Goal: Task Accomplishment & Management: Complete application form

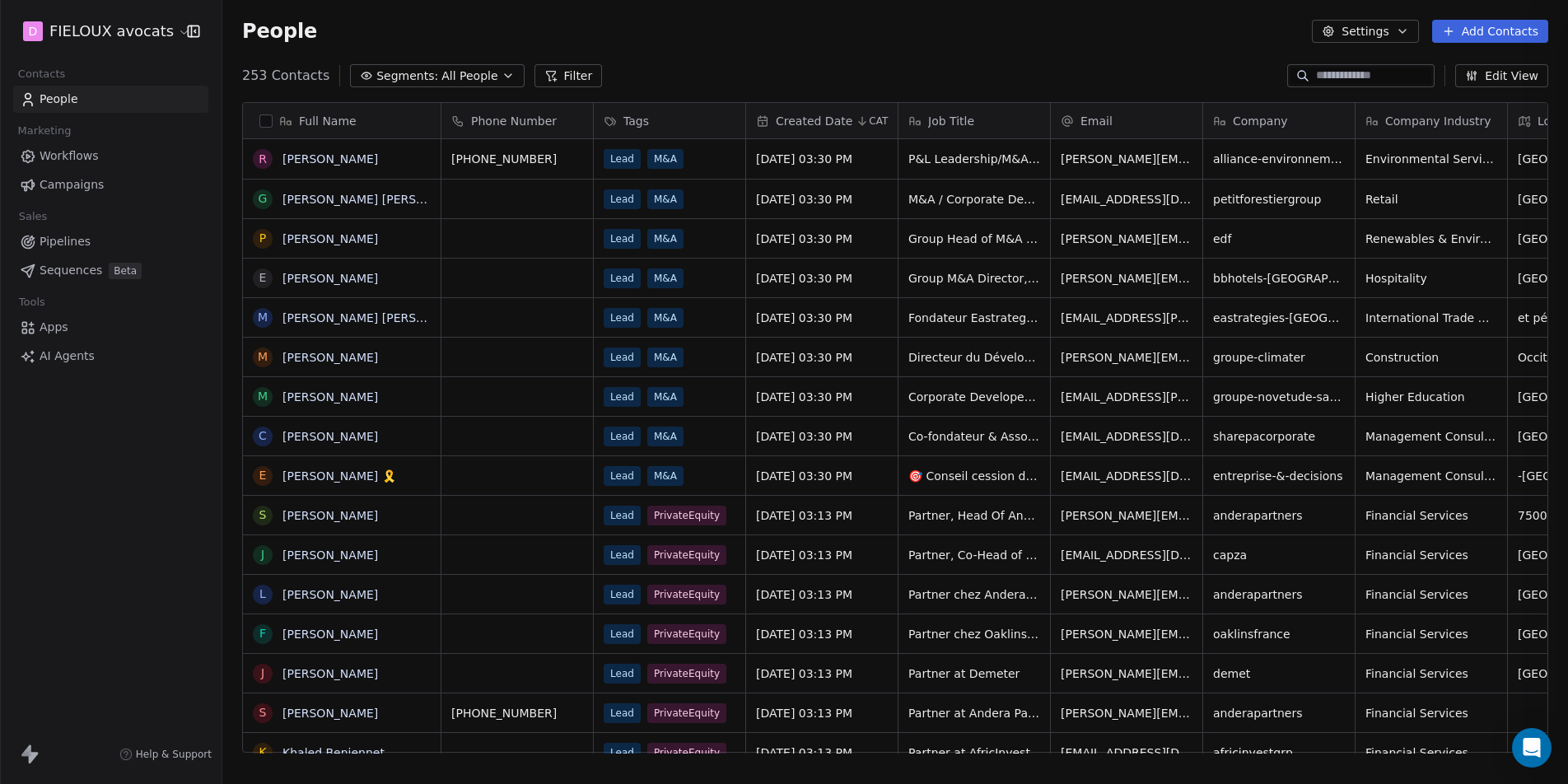
scroll to position [677, 1340]
click at [54, 102] on span "People" at bounding box center [58, 99] width 38 height 18
click at [1409, 27] on icon "button" at bounding box center [1401, 30] width 13 height 13
click at [1486, 38] on html "D FIELOUX avocats Contacts People Marketing Workflows Campaigns Sales Pipelines…" at bounding box center [784, 453] width 1568 height 908
click at [1492, 26] on button "Add Contacts" at bounding box center [1490, 31] width 116 height 24
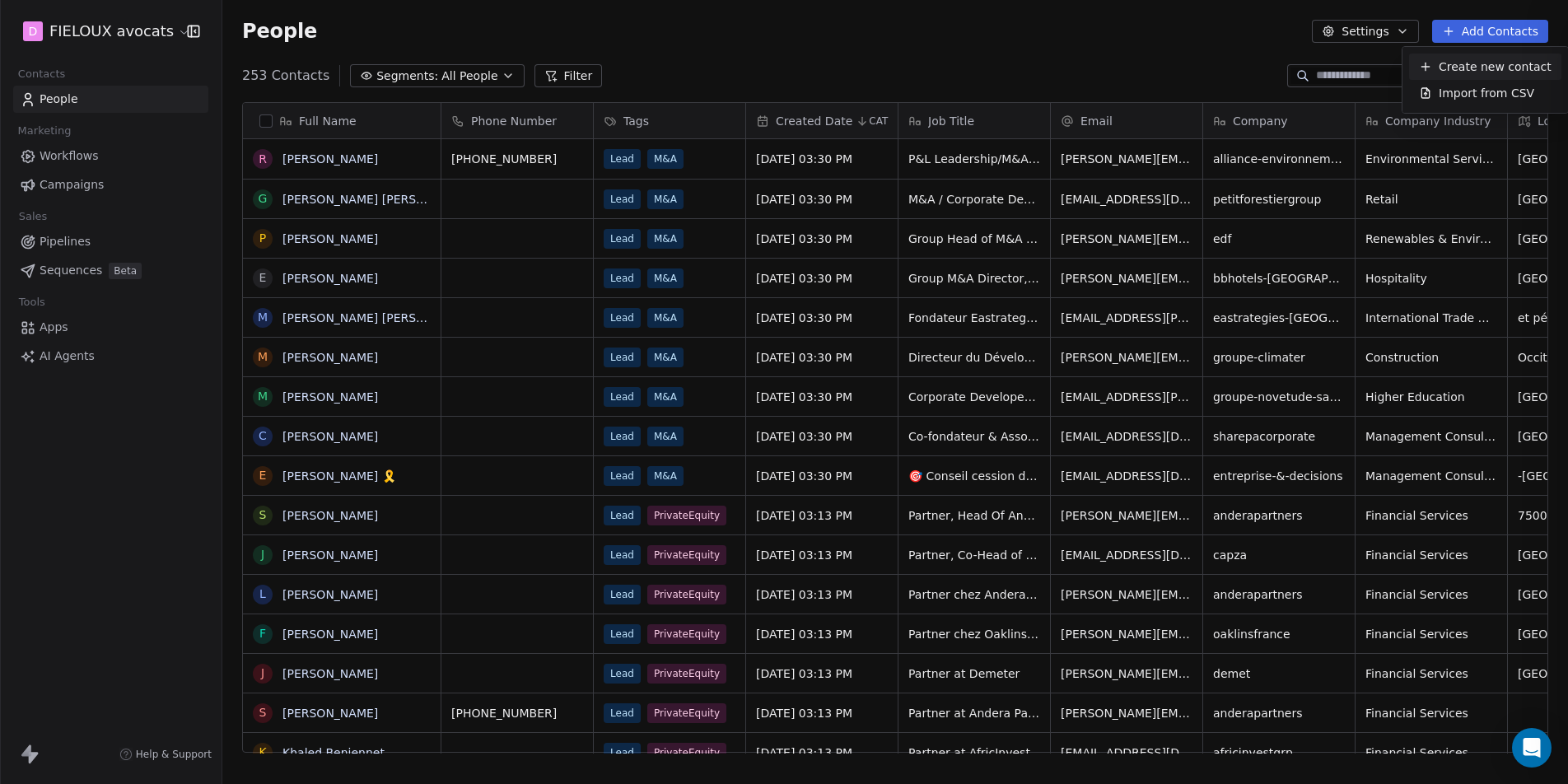
click at [1460, 64] on span "Create new contact" at bounding box center [1494, 68] width 113 height 18
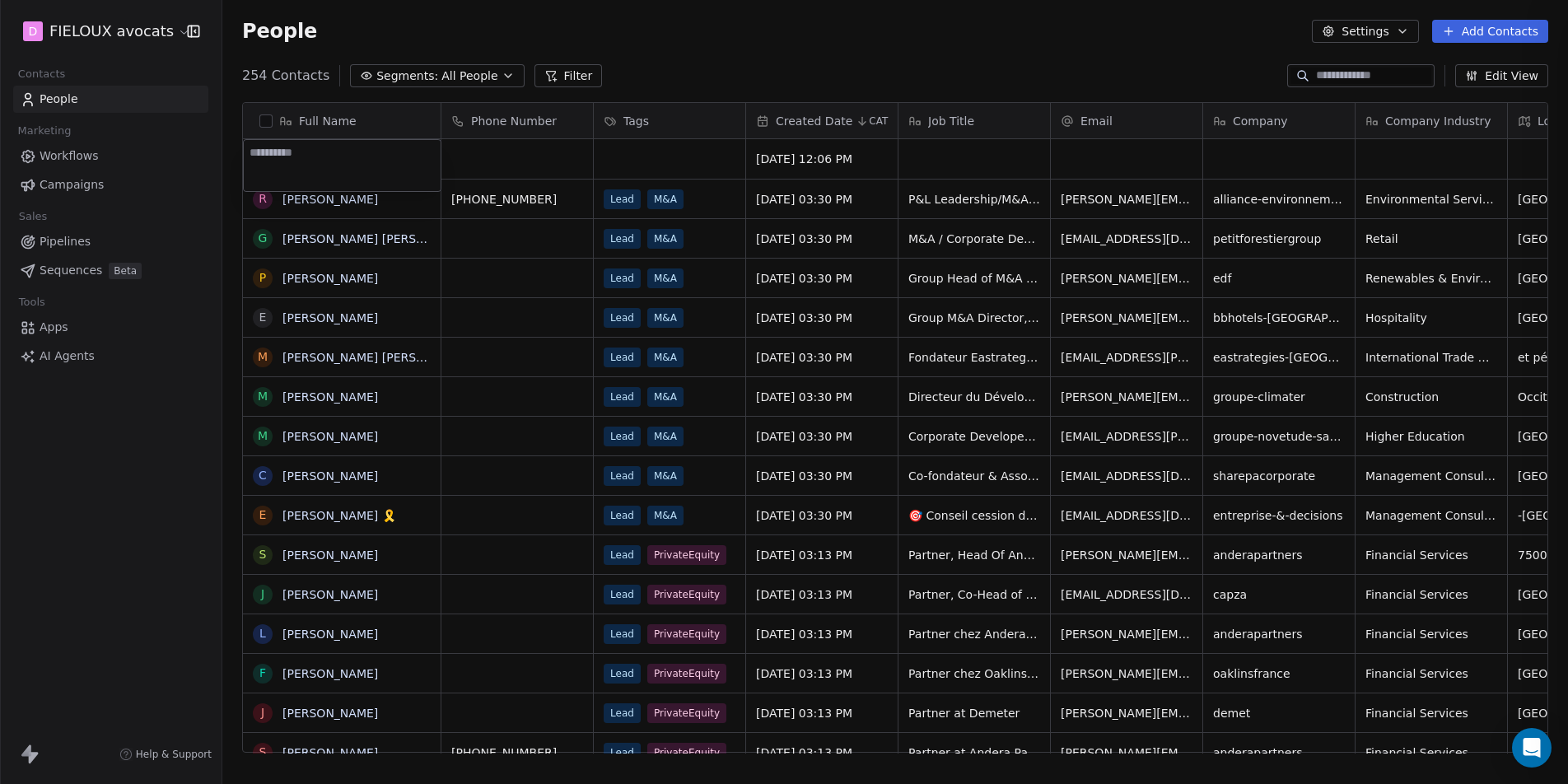
click at [699, 158] on html "D FIELOUX avocats Contacts People Marketing Workflows Campaigns Sales Pipelines…" at bounding box center [784, 453] width 1568 height 908
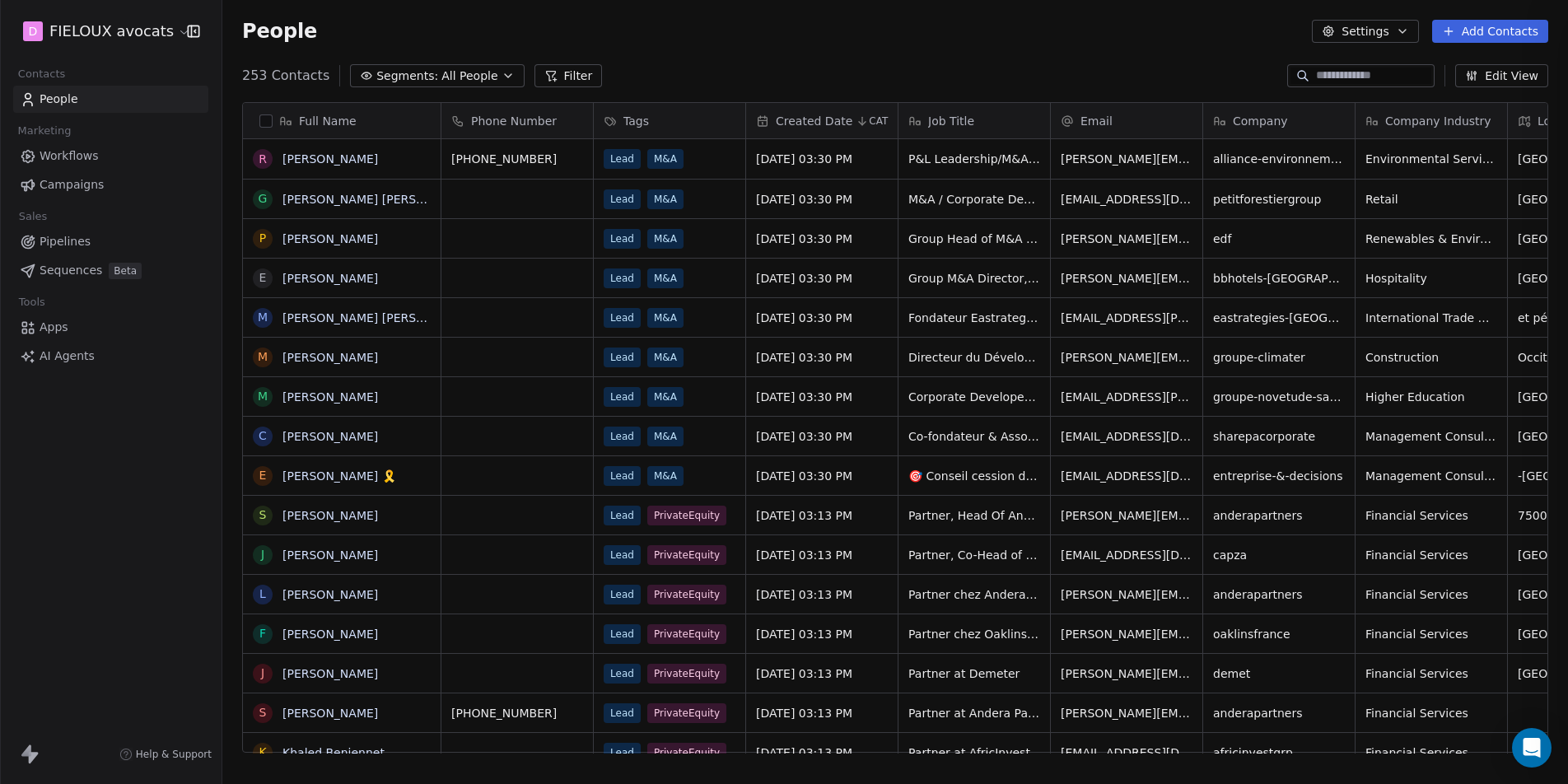
click at [547, 71] on button "Filter" at bounding box center [569, 76] width 69 height 24
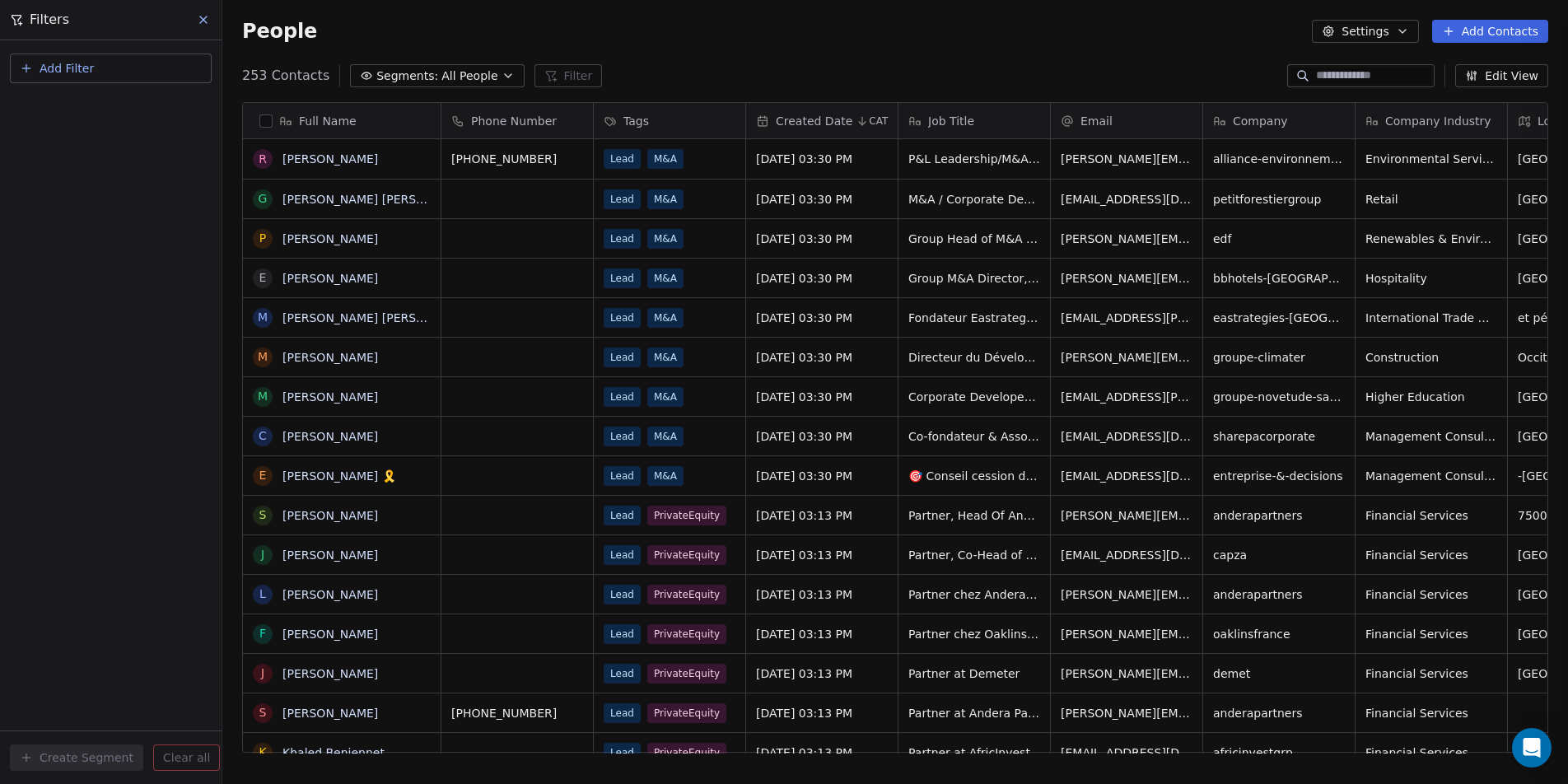
click at [655, 41] on div "People Settings Add Contacts" at bounding box center [895, 31] width 1306 height 24
click at [203, 18] on icon at bounding box center [203, 19] width 13 height 13
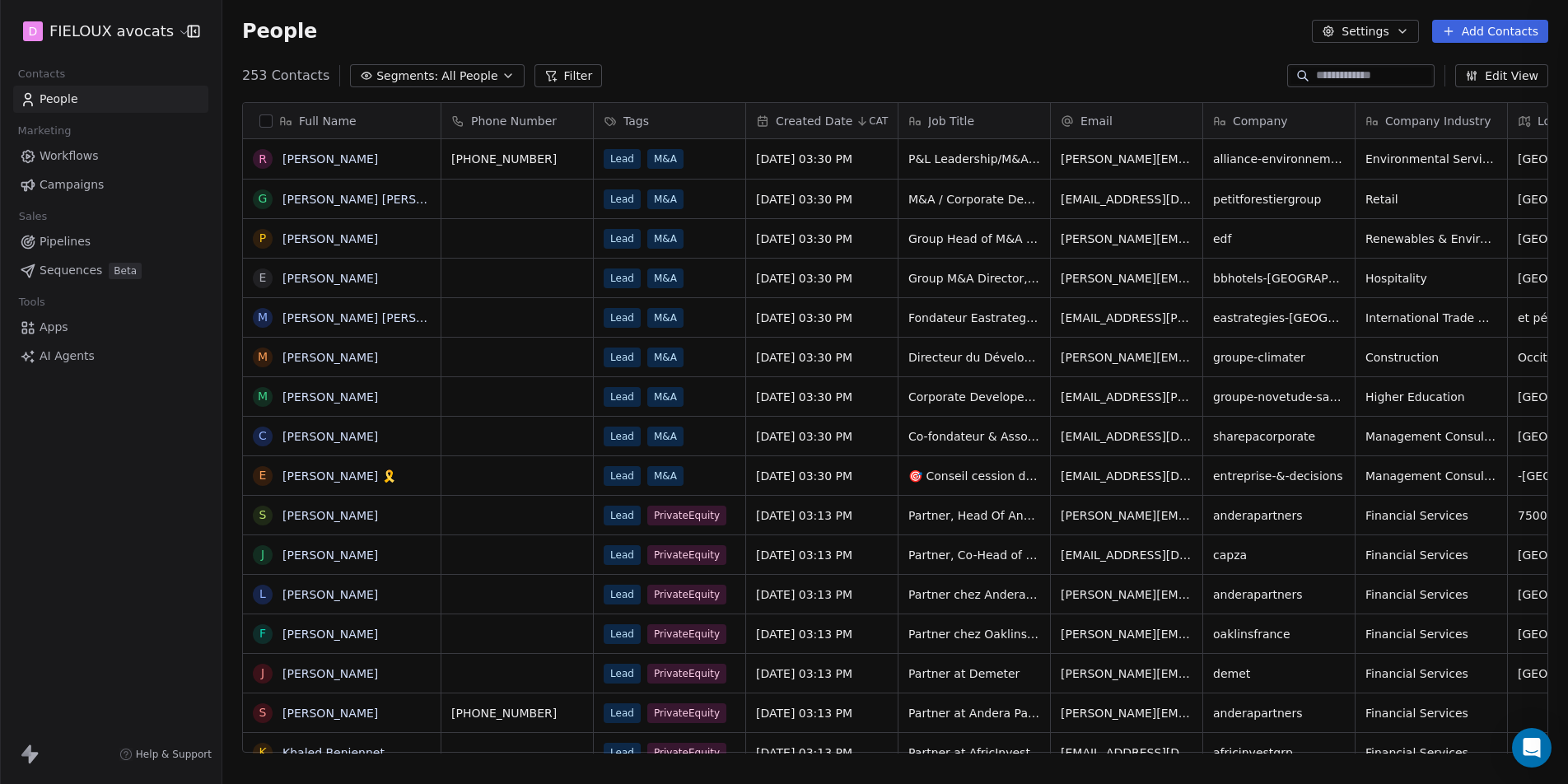
click at [62, 95] on span "People" at bounding box center [58, 99] width 38 height 18
click at [49, 319] on span "Apps" at bounding box center [53, 328] width 28 height 18
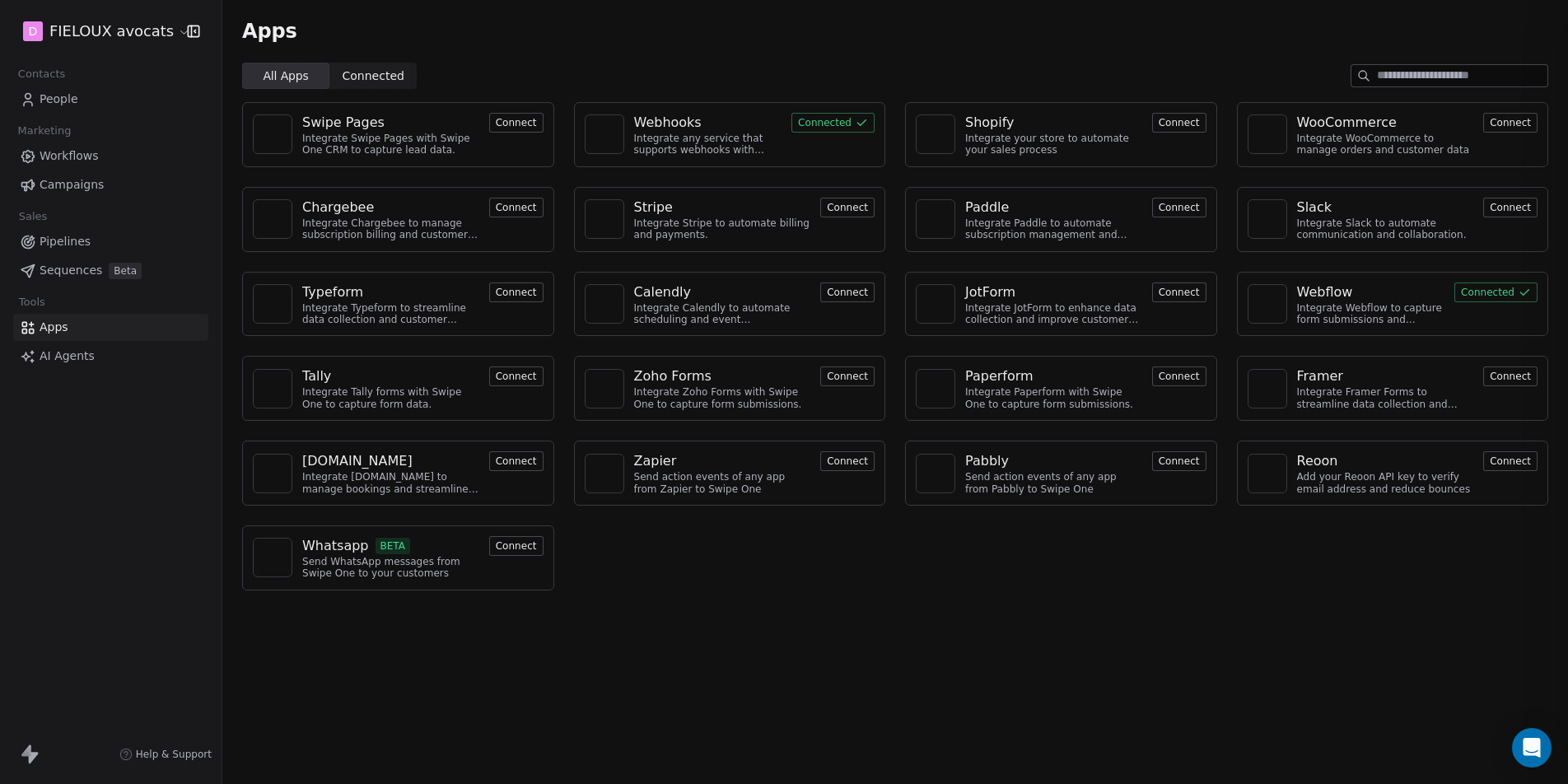
click at [67, 358] on span "AI Agents" at bounding box center [67, 356] width 55 height 18
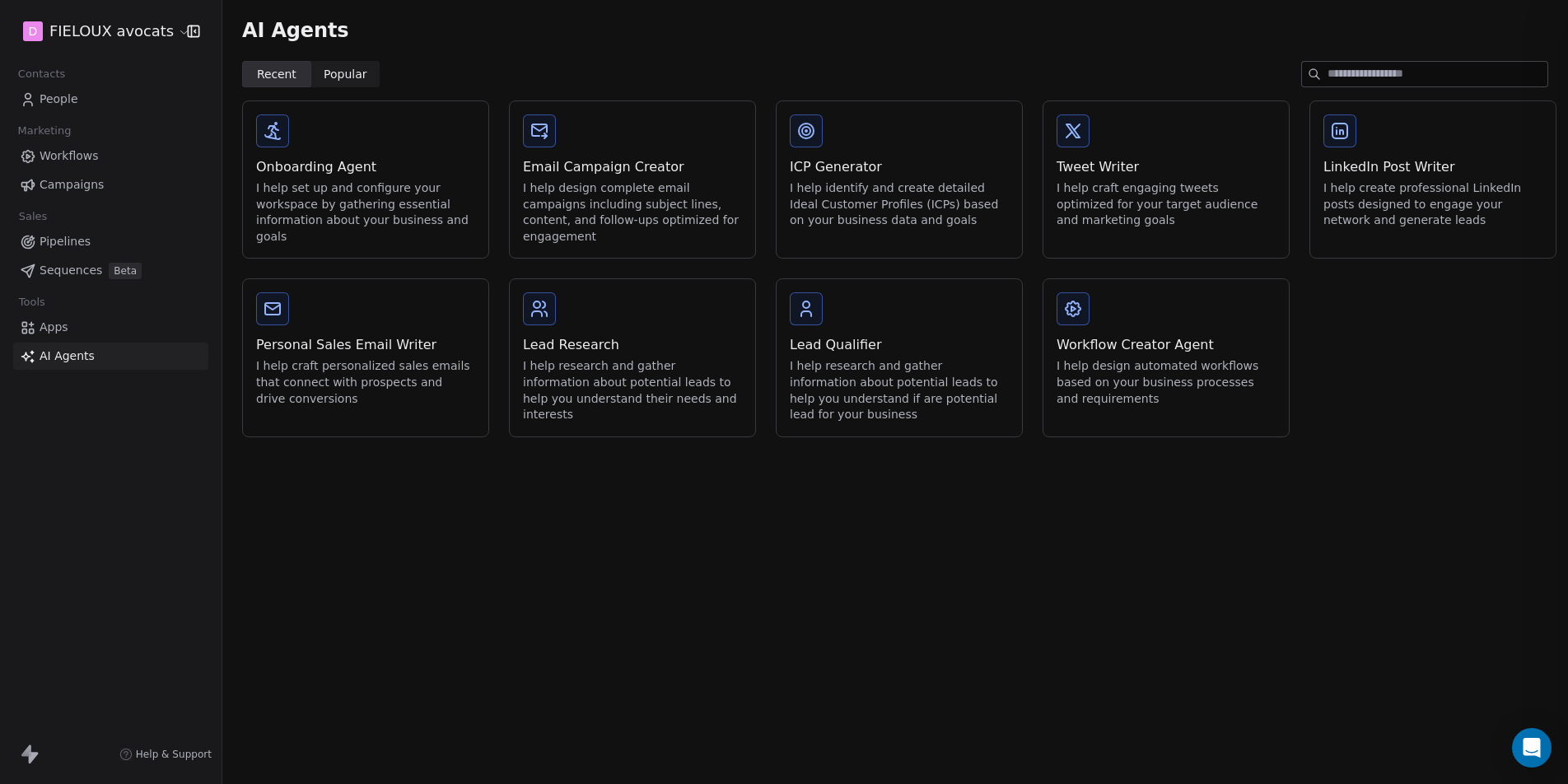
click at [75, 101] on span "People" at bounding box center [58, 99] width 38 height 18
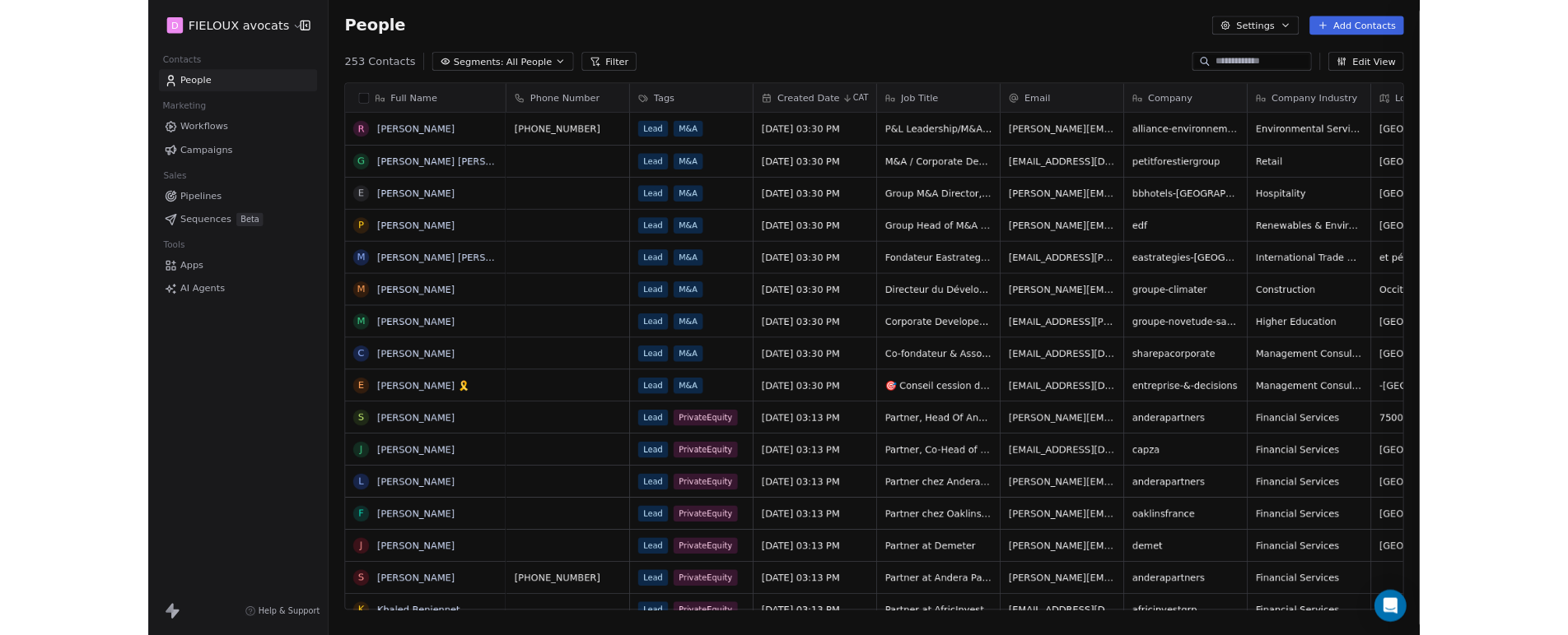
scroll to position [676, 1340]
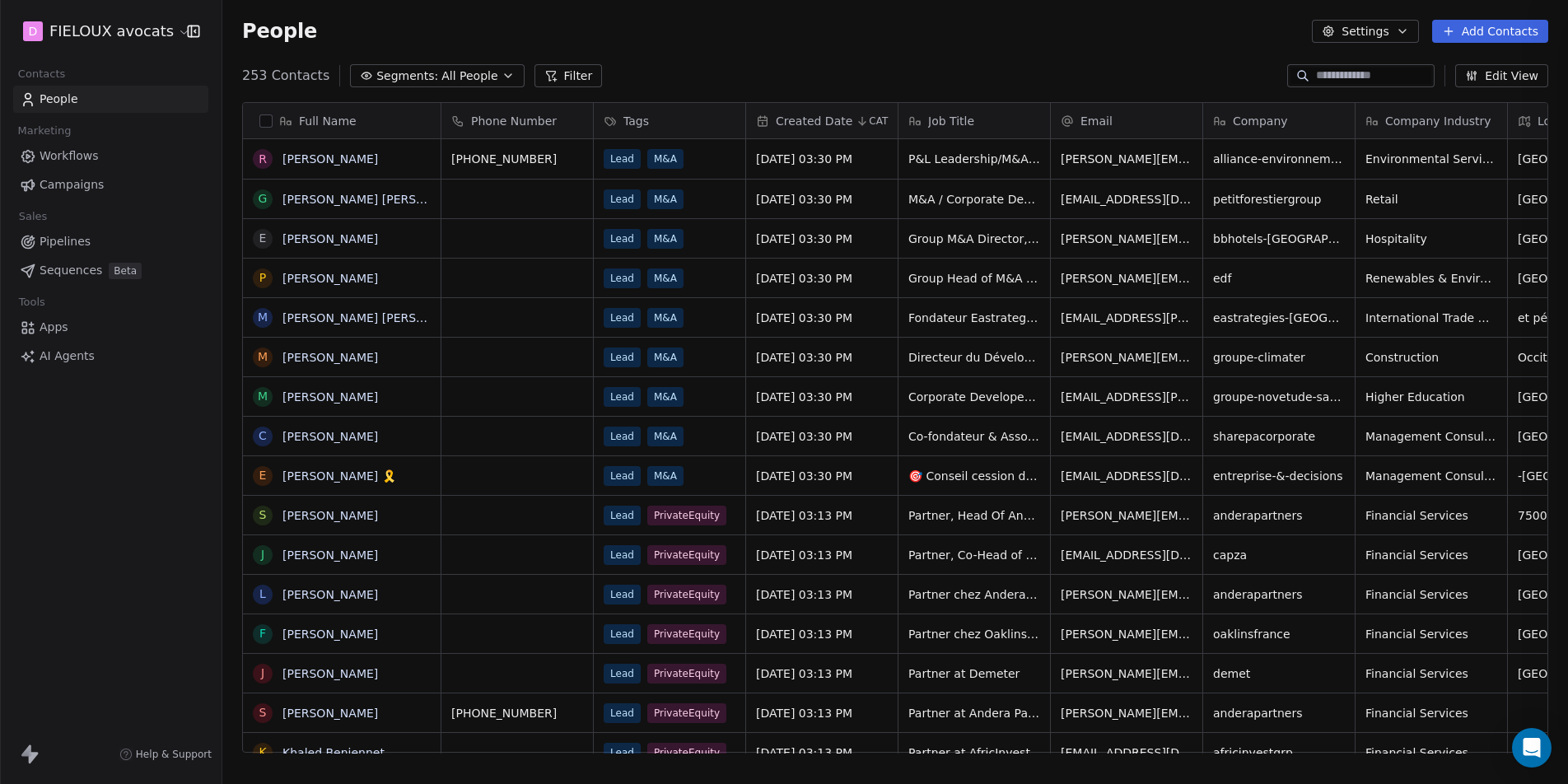
click at [1457, 32] on button "Add Contacts" at bounding box center [1490, 31] width 116 height 24
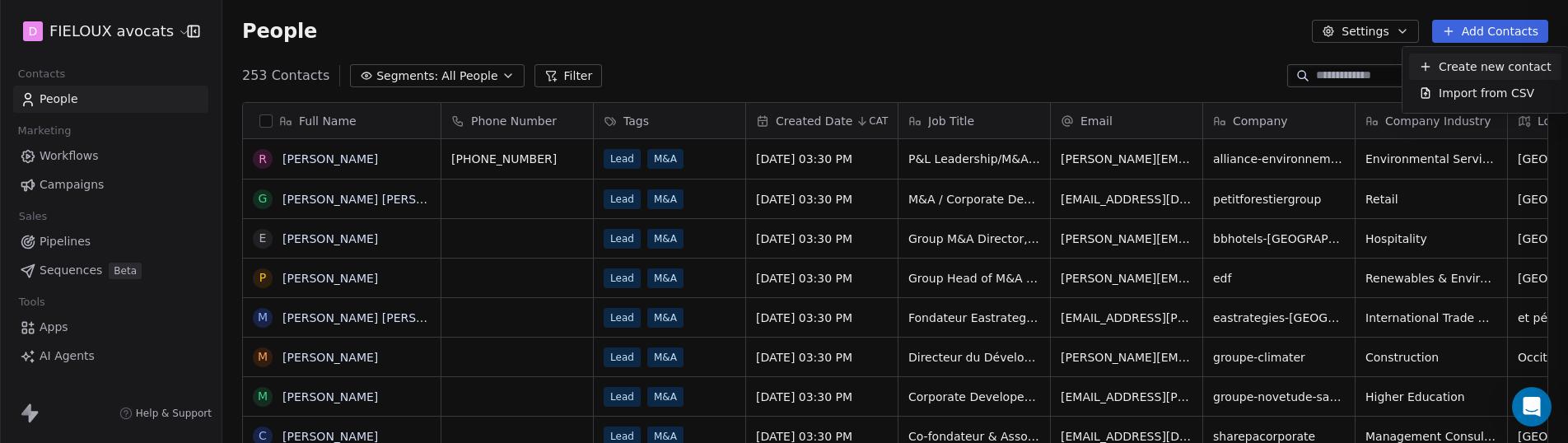
scroll to position [377, 1340]
click at [1448, 72] on span "Create new contact" at bounding box center [1494, 68] width 113 height 18
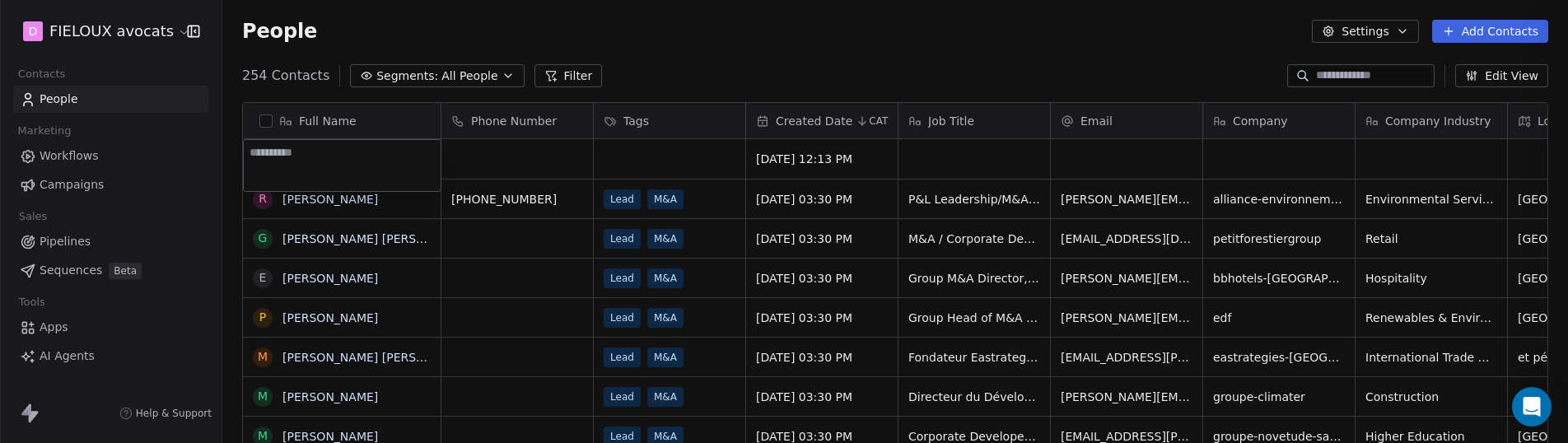
type textarea "**********"
click at [672, 174] on html "D FIELOUX avocats Contacts People Marketing Workflows Campaigns Sales Pipelines…" at bounding box center [784, 283] width 1568 height 566
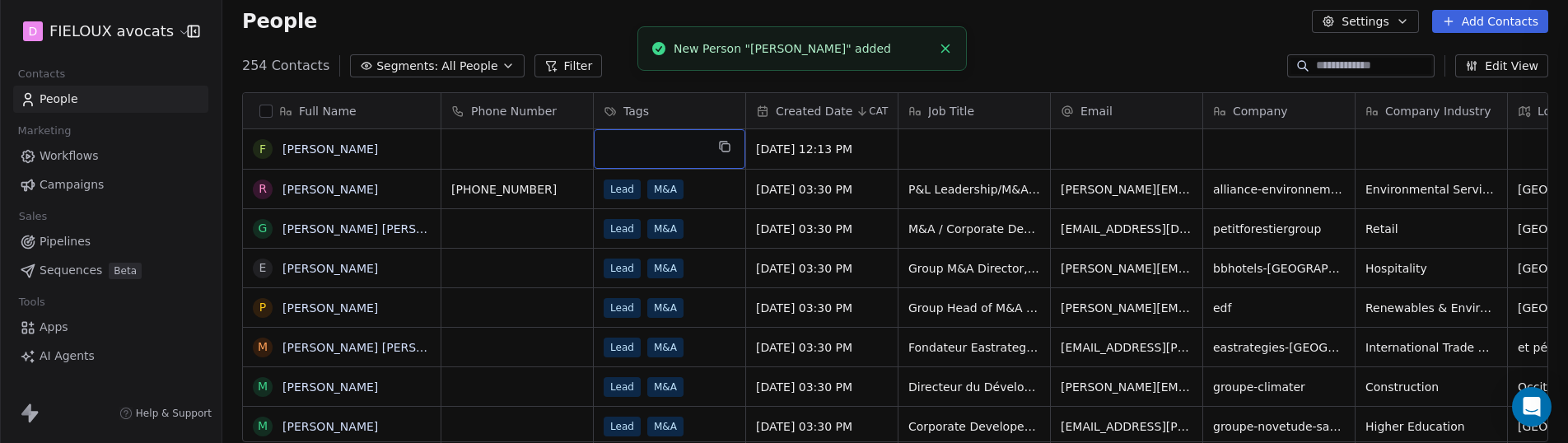
click at [638, 149] on div "grid" at bounding box center [669, 149] width 152 height 39
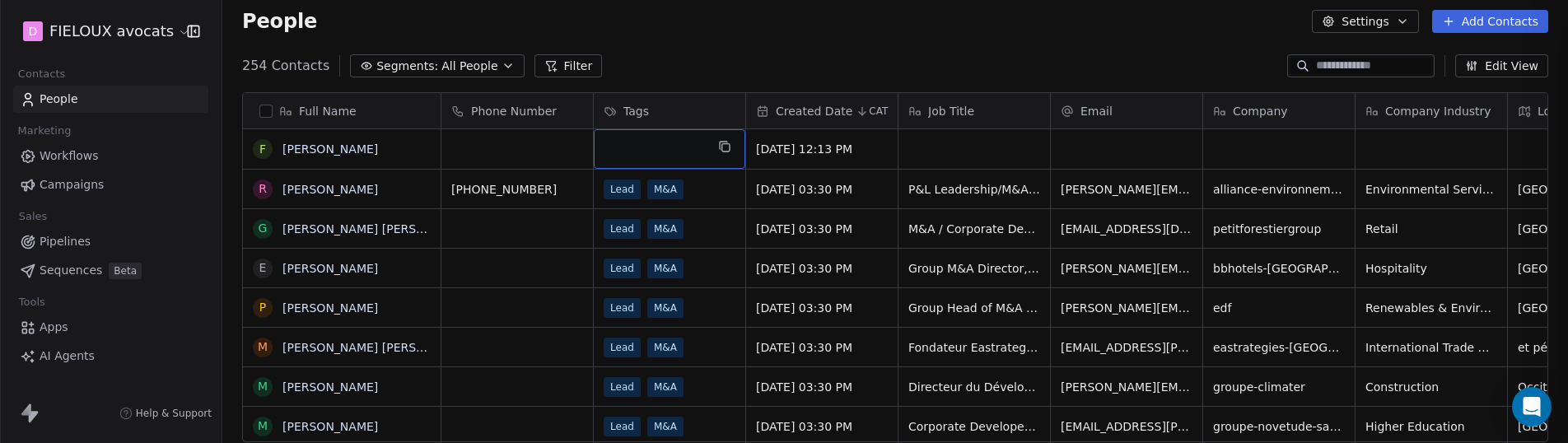
click at [661, 148] on div "grid" at bounding box center [669, 149] width 152 height 39
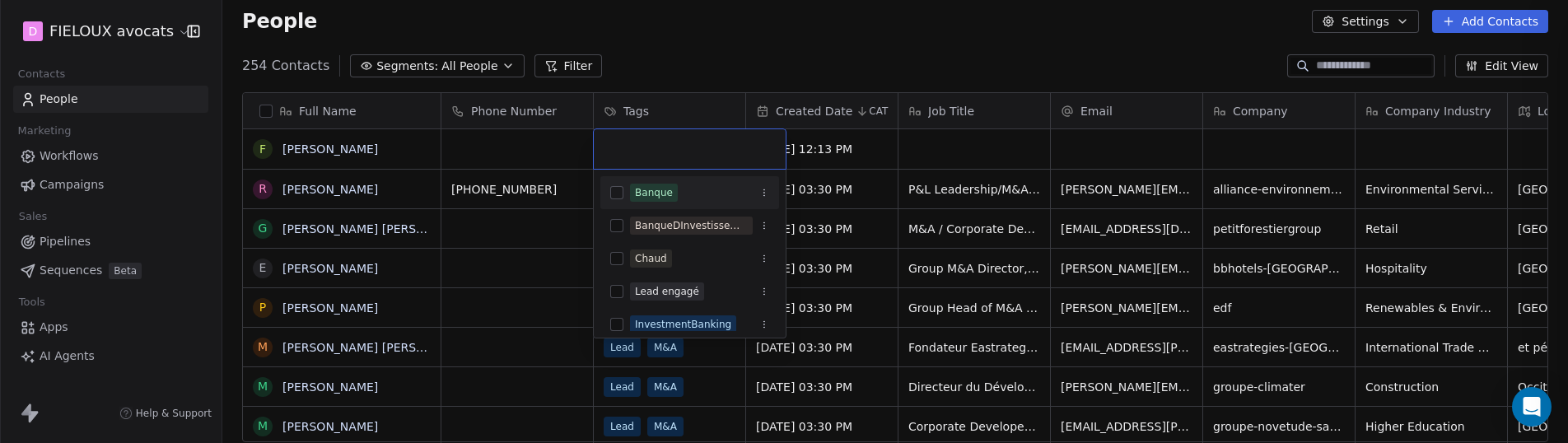
type input "*"
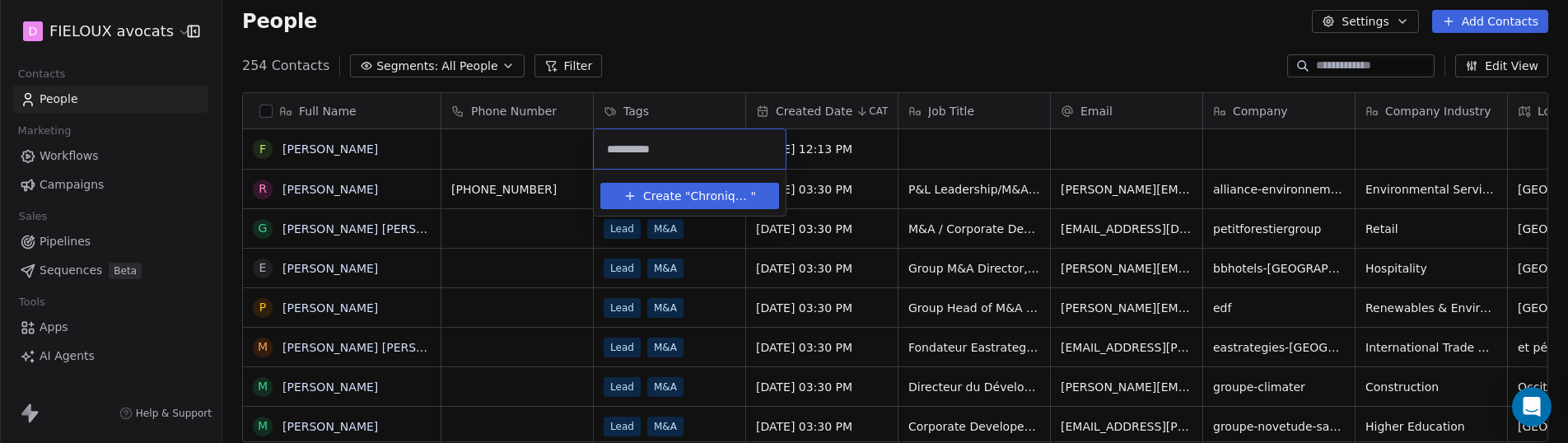
type input "**********"
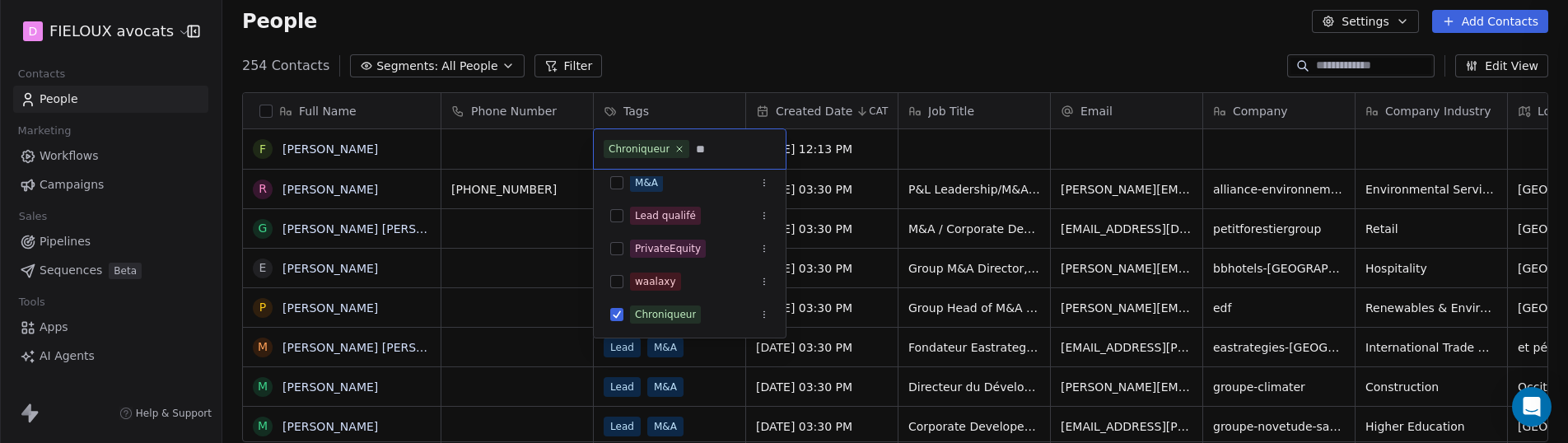
scroll to position [0, 0]
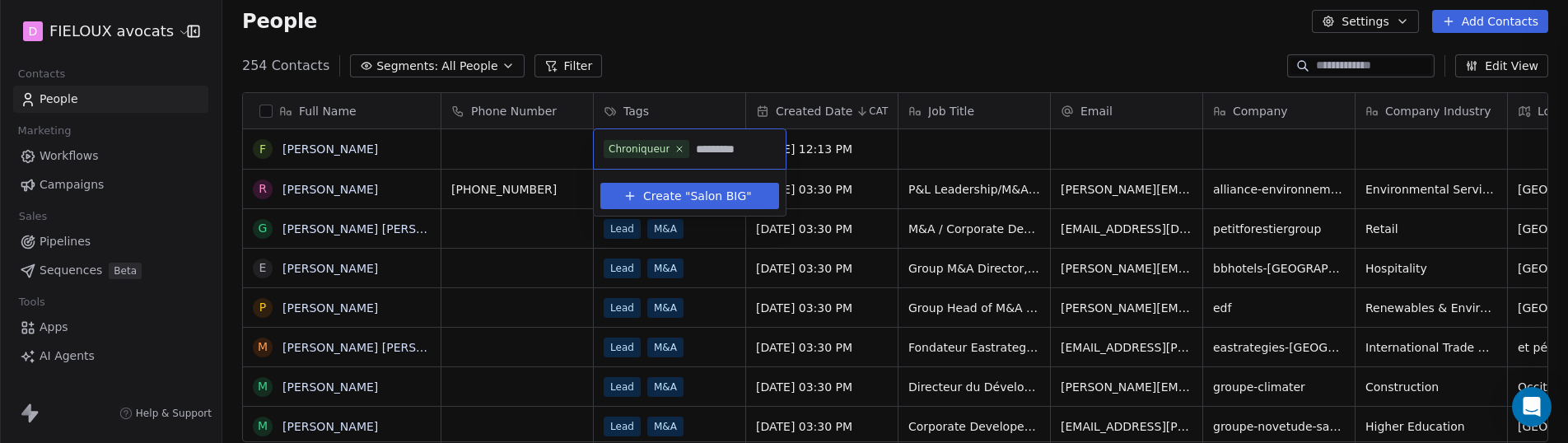
type input "*********"
click at [674, 193] on span "Create "" at bounding box center [667, 196] width 47 height 18
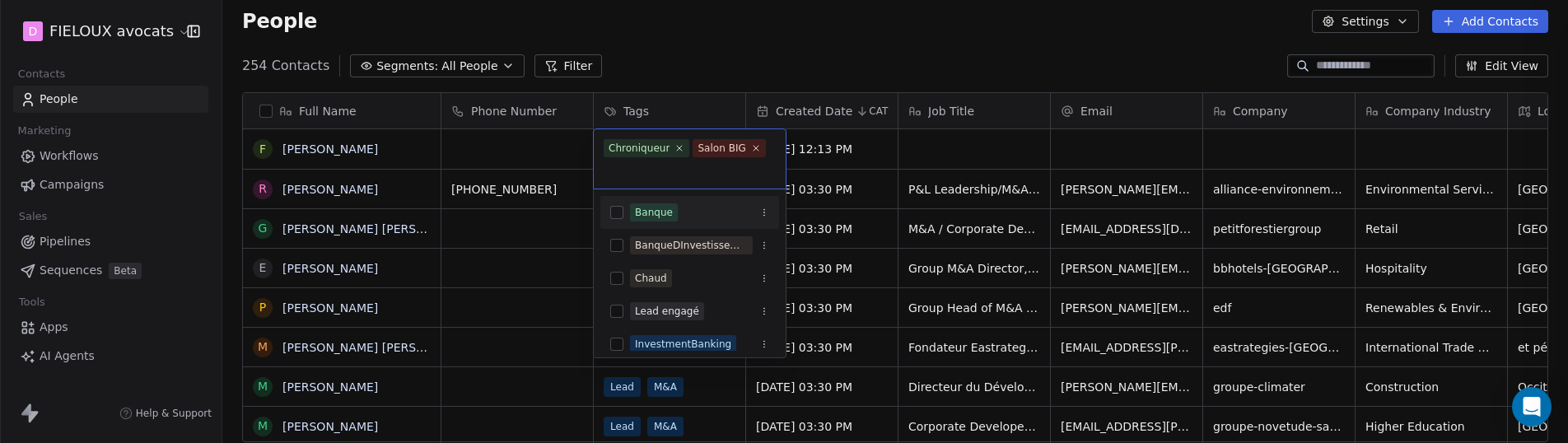
click at [1010, 139] on html "D FIELOUX avocats Contacts People Marketing Workflows Campaigns Sales Pipelines…" at bounding box center [784, 283] width 1568 height 566
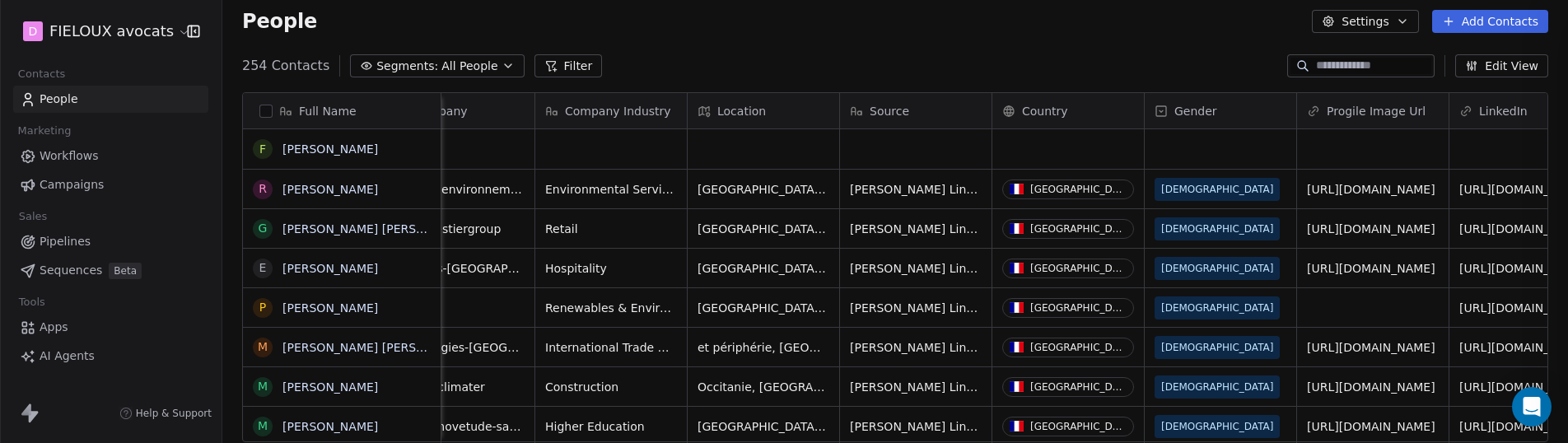
scroll to position [0, 920]
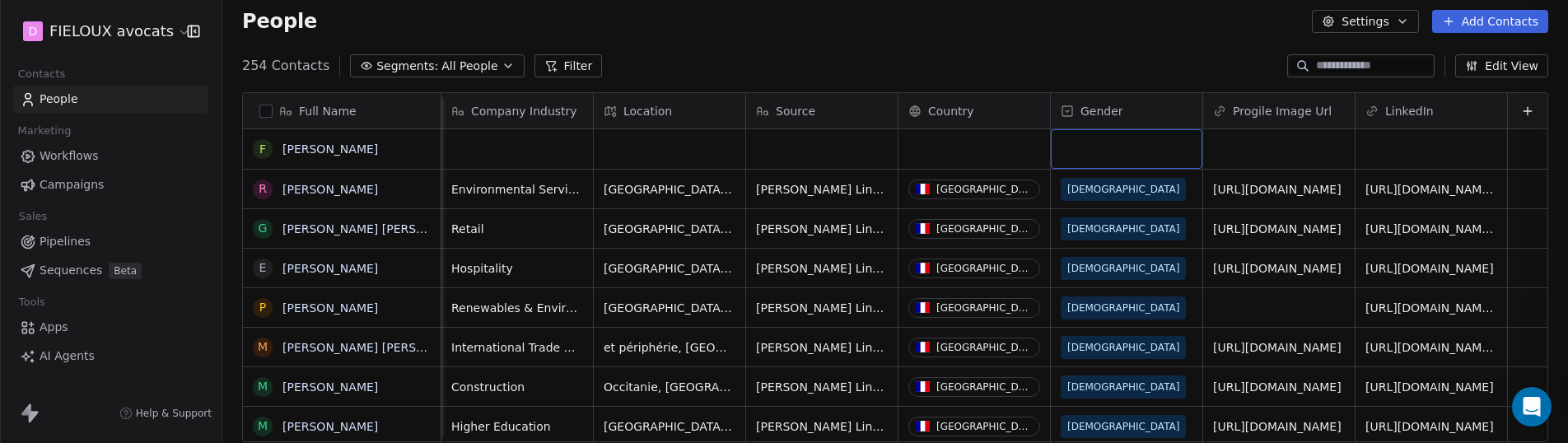
click at [1098, 157] on div "grid" at bounding box center [1126, 149] width 152 height 39
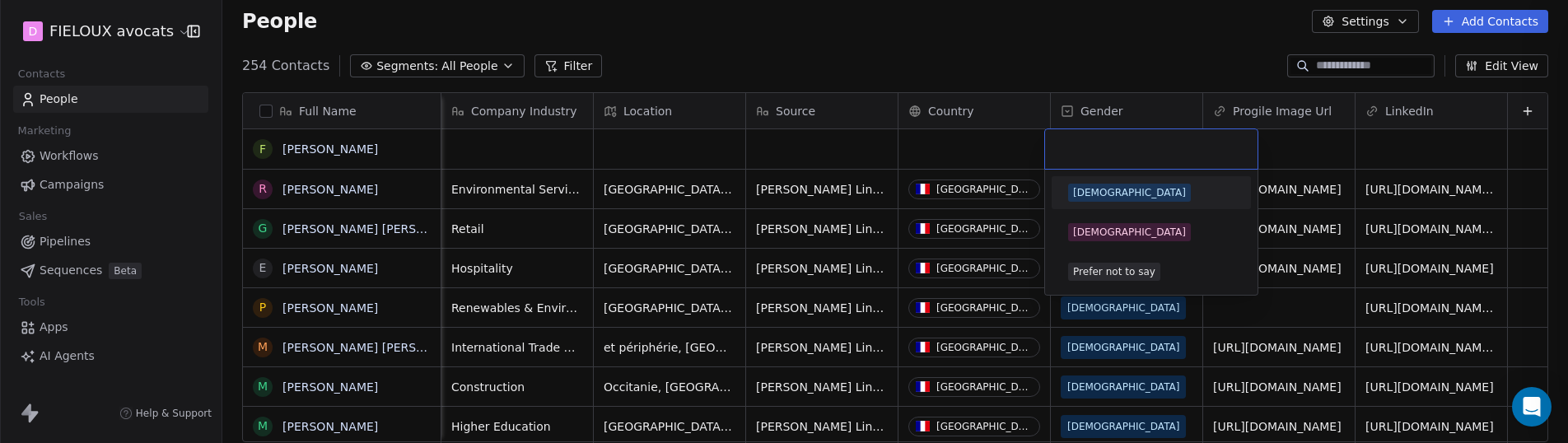
click at [1087, 185] on div "[DEMOGRAPHIC_DATA]" at bounding box center [1129, 192] width 113 height 15
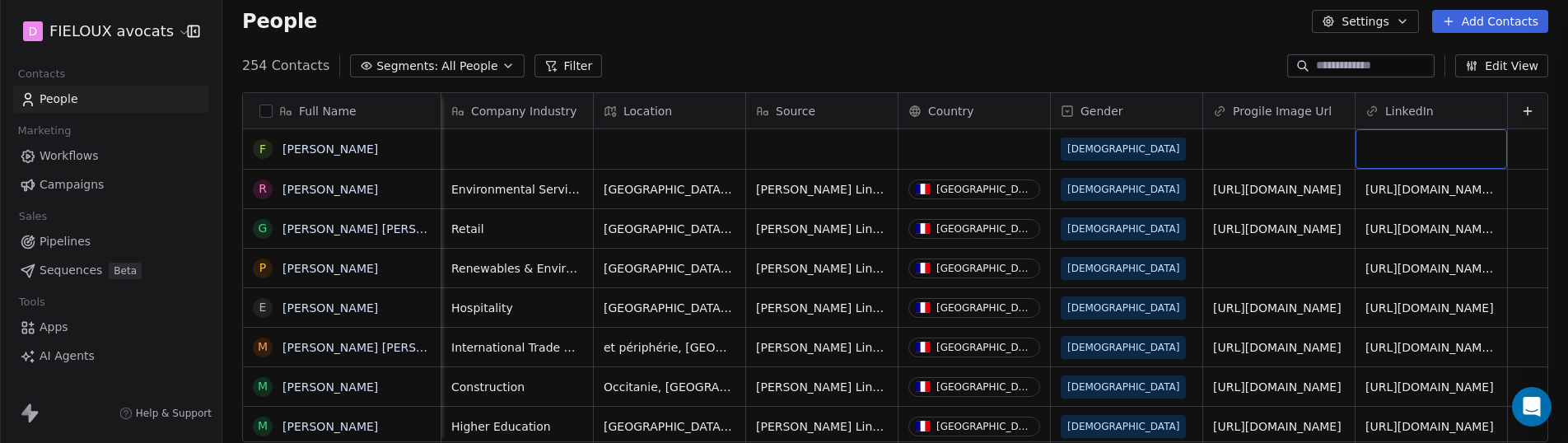
click at [1422, 144] on div "grid" at bounding box center [1431, 149] width 152 height 39
click at [1394, 155] on div "grid" at bounding box center [1431, 149] width 152 height 39
type input "**********"
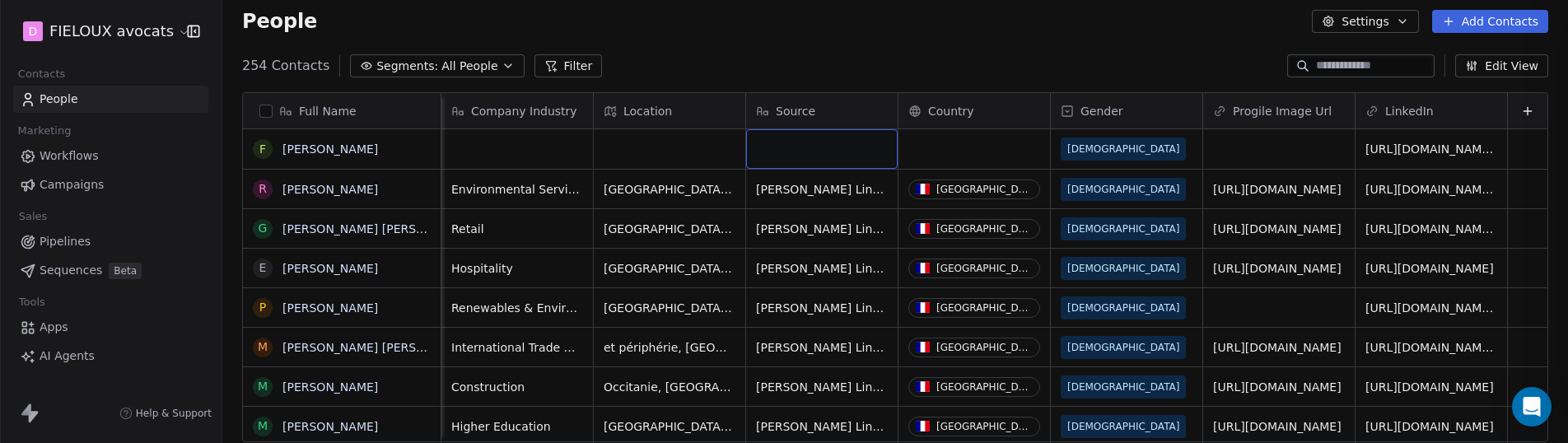
click at [841, 157] on div "grid" at bounding box center [822, 149] width 152 height 39
type textarea "*********"
click at [707, 166] on html "D FIELOUX avocats Contacts People Marketing Workflows Campaigns Sales Pipelines…" at bounding box center [784, 283] width 1568 height 566
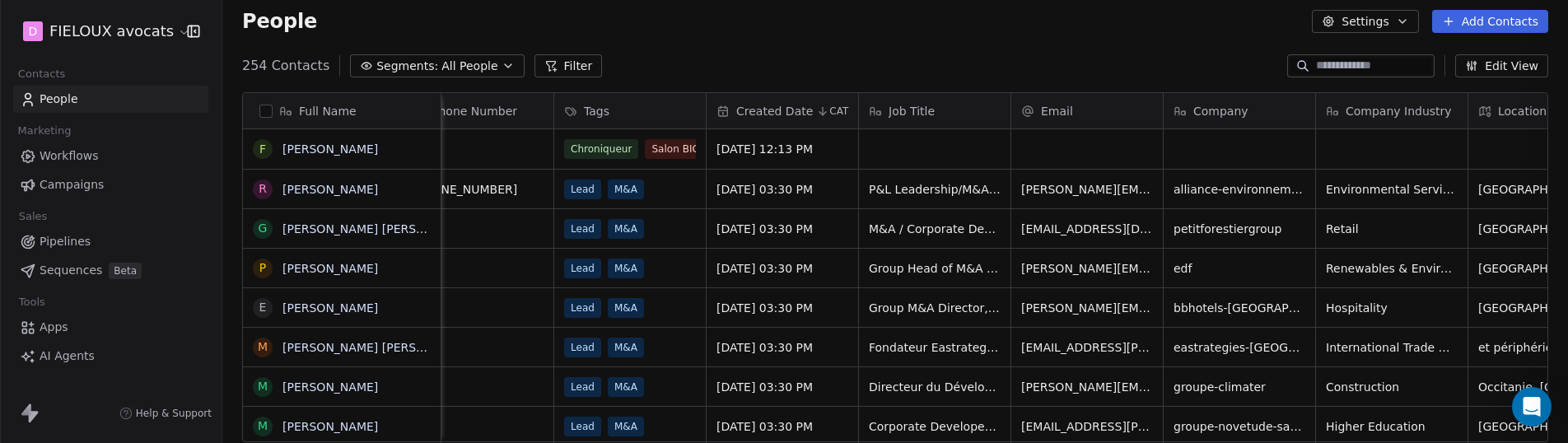
scroll to position [0, 0]
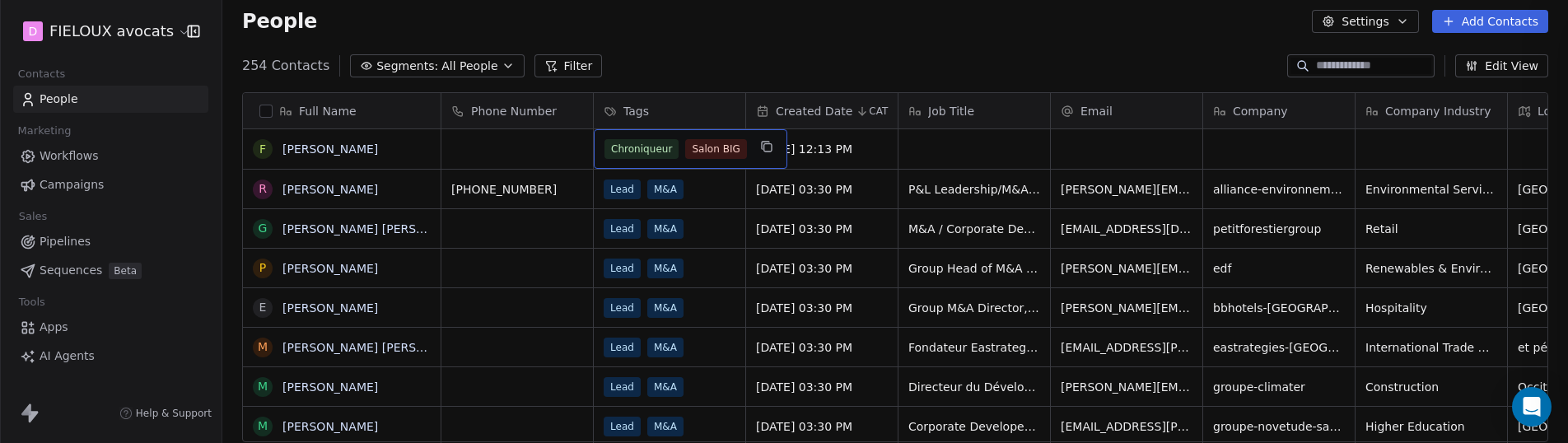
click at [738, 150] on span "Salon BIG" at bounding box center [716, 149] width 61 height 20
click at [731, 150] on span "Salon BIG" at bounding box center [716, 149] width 61 height 20
click at [748, 152] on div "Chroniqueur Salon BIG" at bounding box center [689, 149] width 193 height 39
click at [685, 152] on span "Salon BIG" at bounding box center [716, 149] width 61 height 20
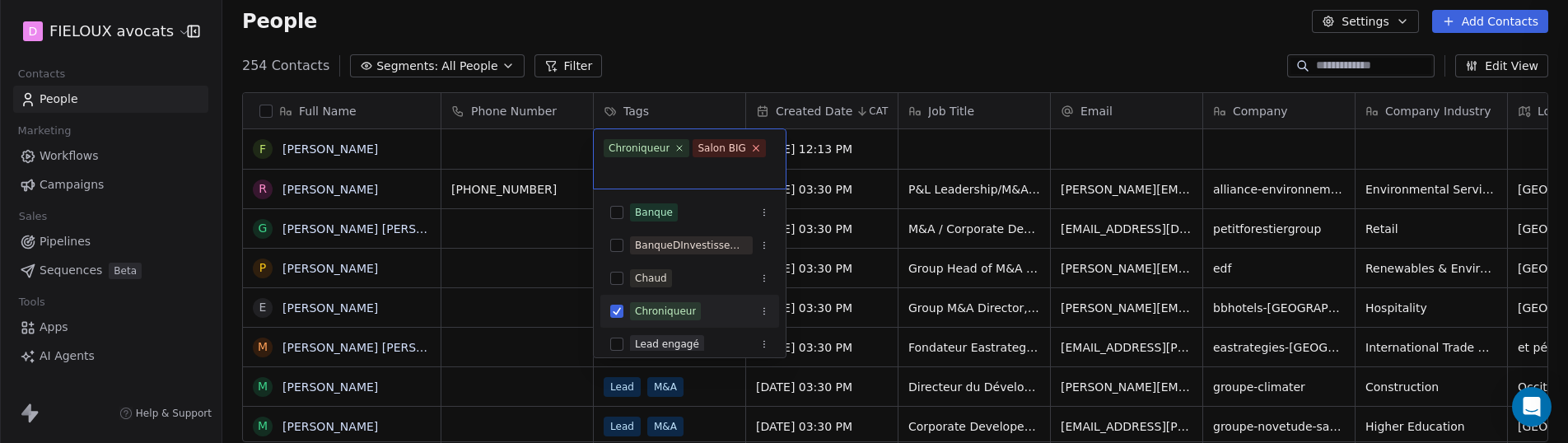
click at [752, 146] on icon at bounding box center [755, 147] width 11 height 11
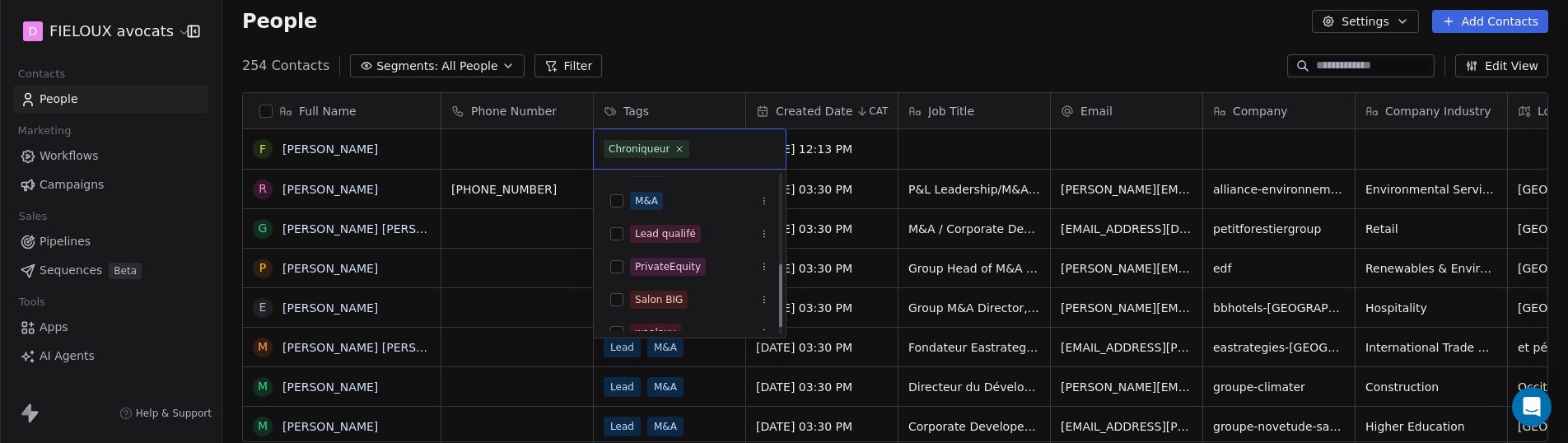
scroll to position [240, 0]
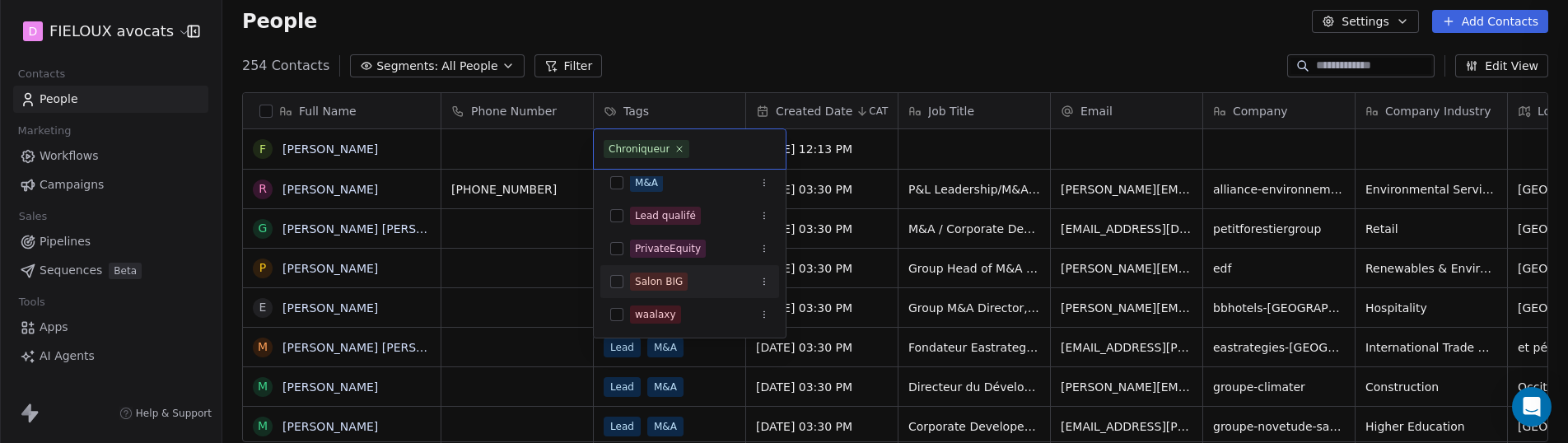
click at [766, 278] on icon "Suggestions" at bounding box center [764, 281] width 10 height 10
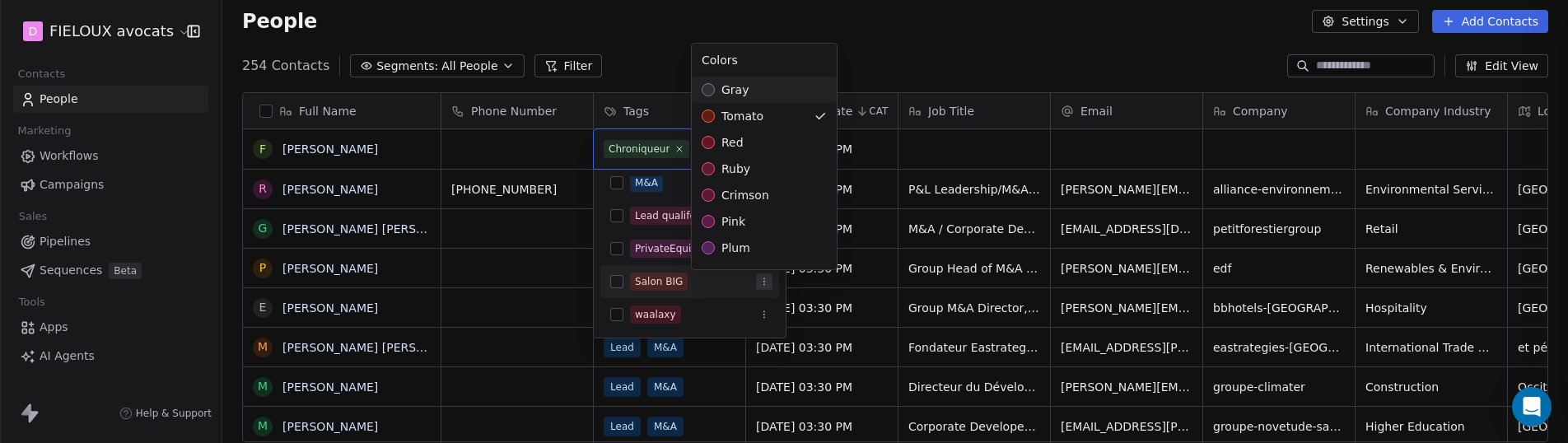
click at [559, 281] on html "D FIELOUX avocats Contacts People Marketing Workflows Campaigns Sales Pipelines…" at bounding box center [784, 283] width 1568 height 566
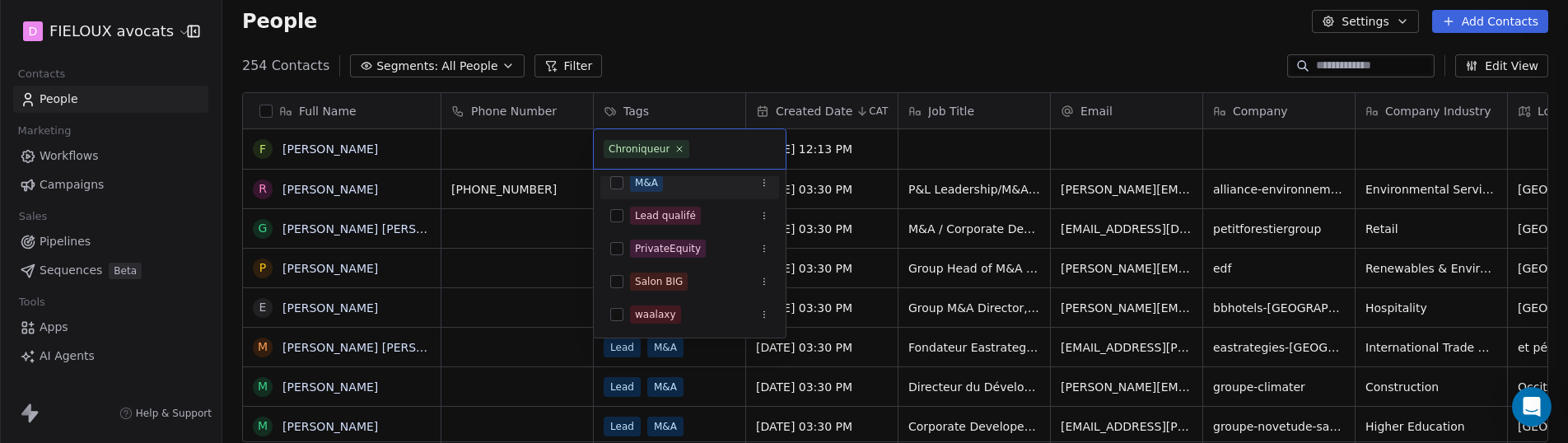
click at [704, 150] on input "text" at bounding box center [733, 149] width 83 height 18
click at [976, 138] on html "D FIELOUX avocats Contacts People Marketing Workflows Campaigns Sales Pipelines…" at bounding box center [784, 283] width 1568 height 566
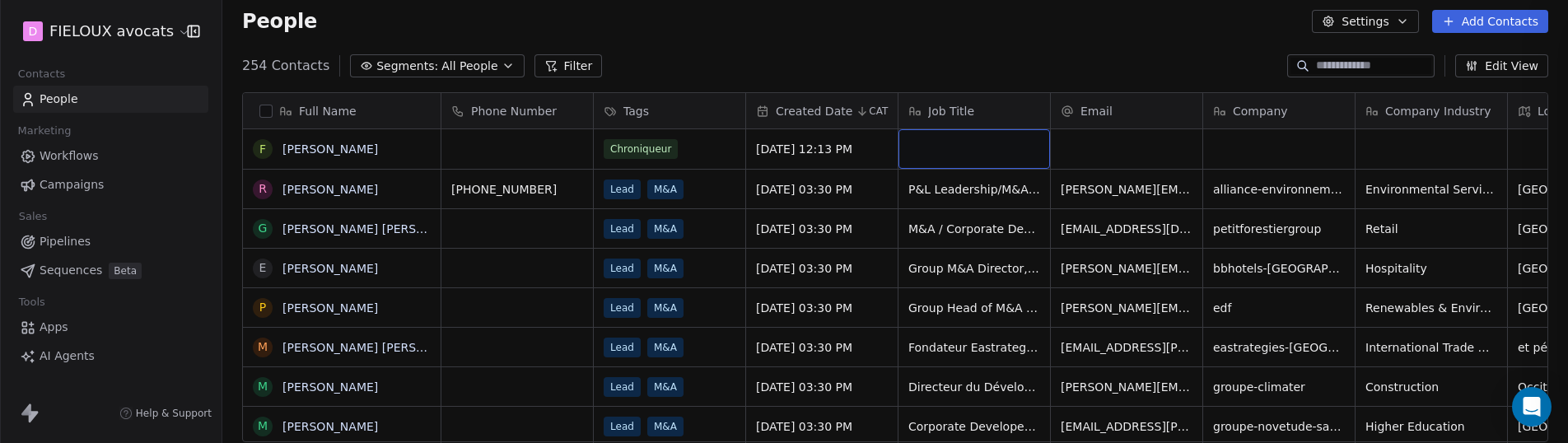
click at [962, 150] on div "grid" at bounding box center [974, 149] width 152 height 39
type textarea "**********"
click at [1105, 155] on html "D FIELOUX avocats Contacts People Marketing Workflows Campaigns Sales Pipelines…" at bounding box center [784, 283] width 1568 height 566
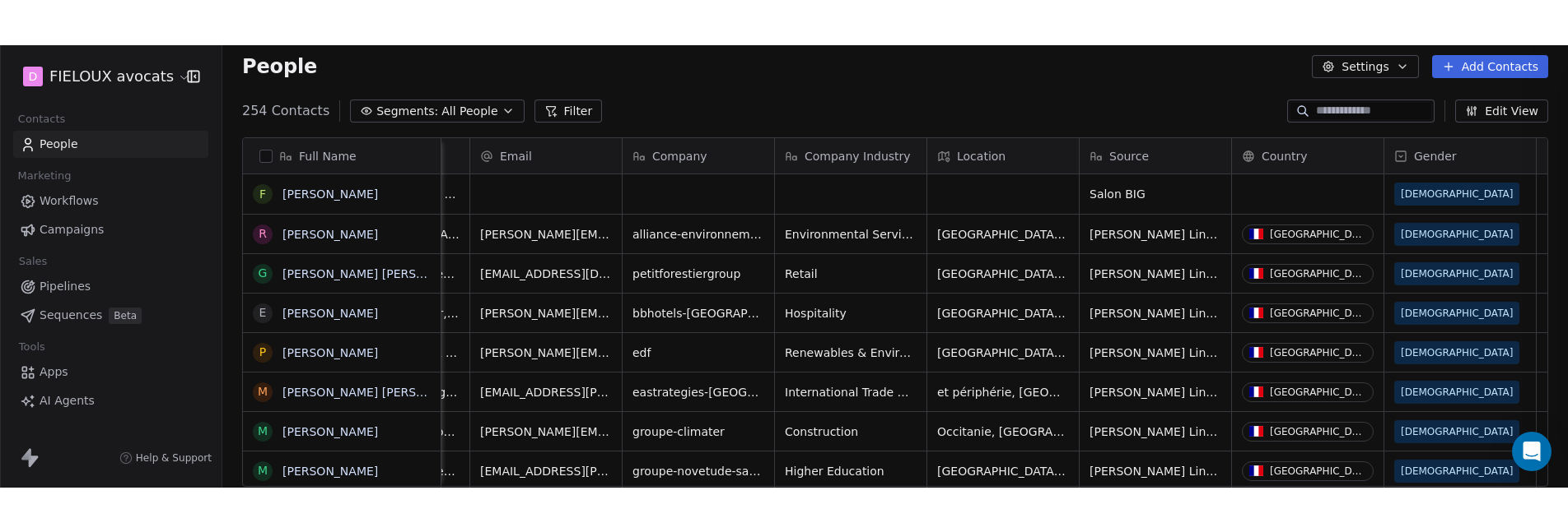
scroll to position [0, 583]
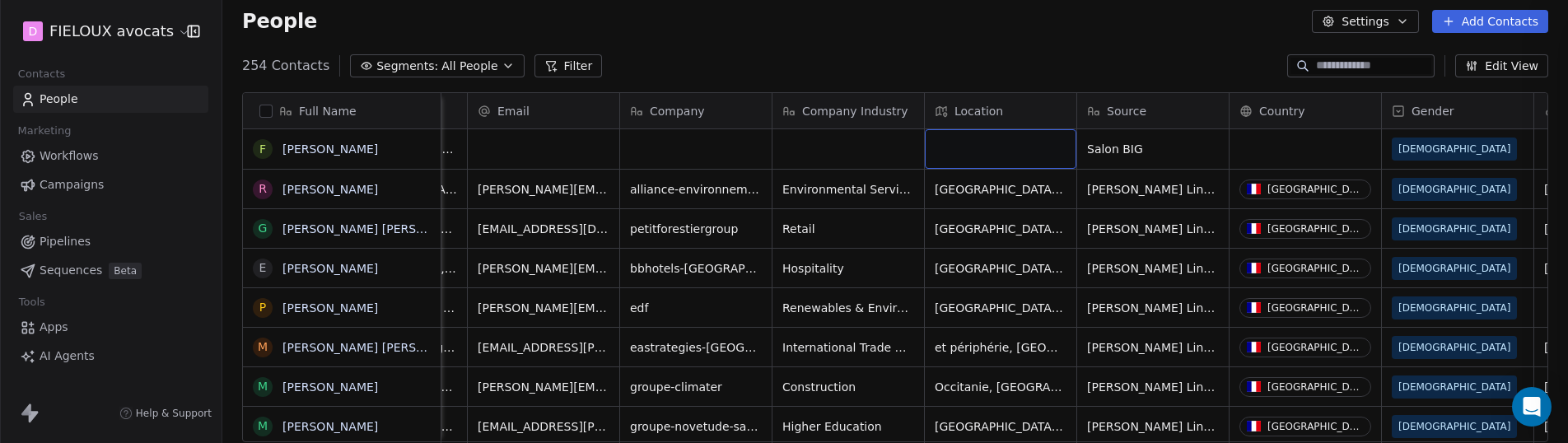
click at [993, 150] on div "grid" at bounding box center [1000, 149] width 152 height 39
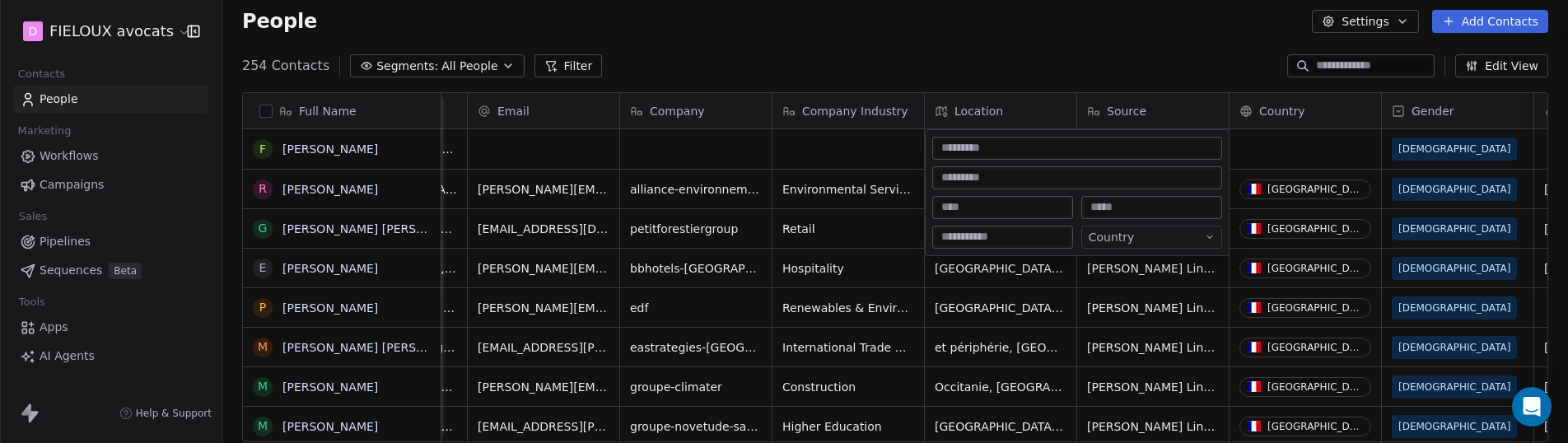
click at [1010, 208] on input at bounding box center [1002, 207] width 134 height 17
type input "*****"
click at [999, 320] on html "D FIELOUX avocats Contacts People Marketing Workflows Campaigns Sales Pipelines…" at bounding box center [784, 283] width 1568 height 566
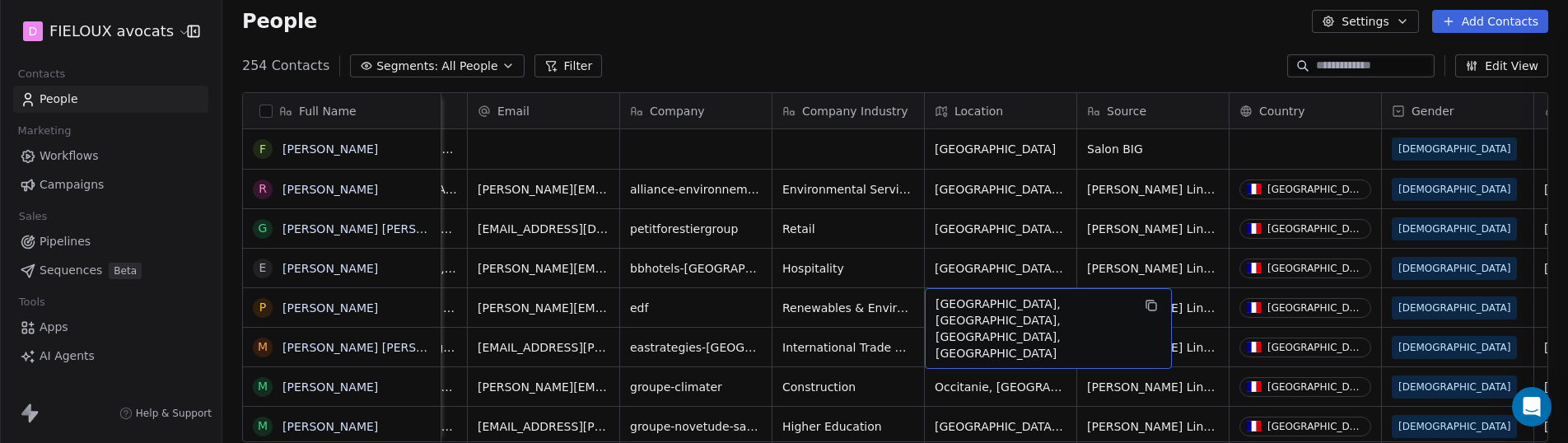
click at [982, 310] on span "[GEOGRAPHIC_DATA], [GEOGRAPHIC_DATA], [GEOGRAPHIC_DATA], [GEOGRAPHIC_DATA]" at bounding box center [1034, 327] width 196 height 66
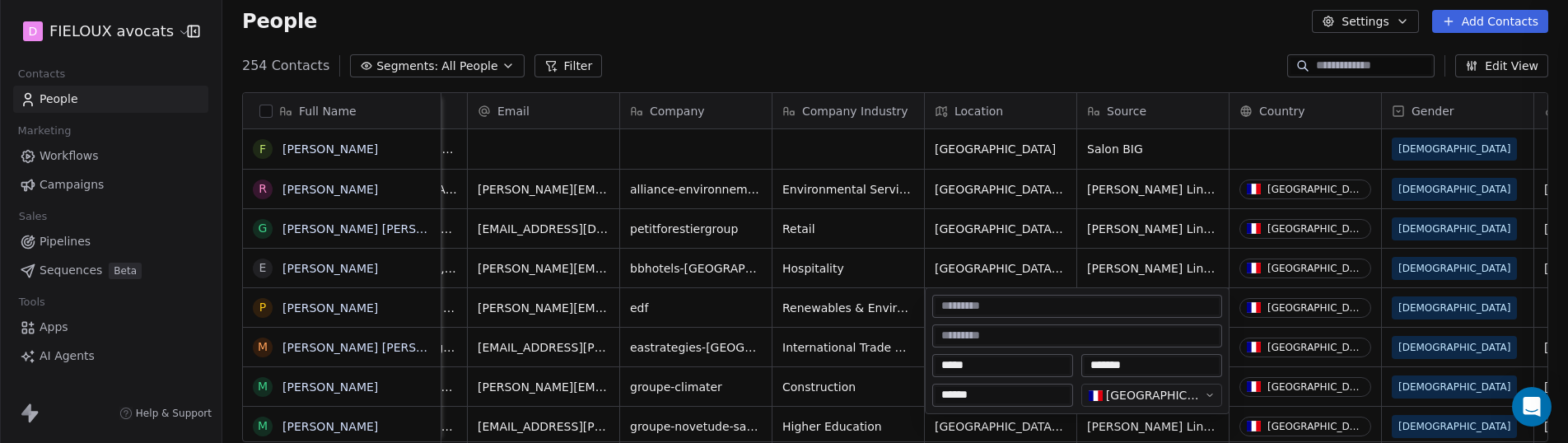
click at [914, 403] on html "D FIELOUX avocats Contacts People Marketing Workflows Campaigns Sales Pipelines…" at bounding box center [784, 283] width 1568 height 566
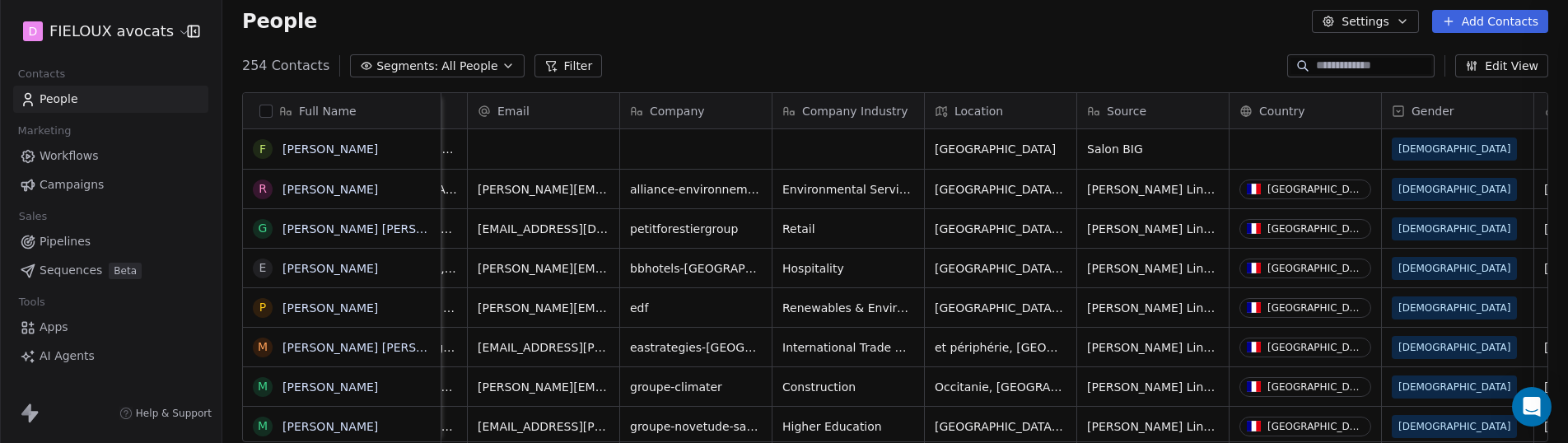
click at [954, 127] on div "Location" at bounding box center [1000, 111] width 152 height 35
click at [980, 146] on span "Edit property" at bounding box center [992, 145] width 76 height 17
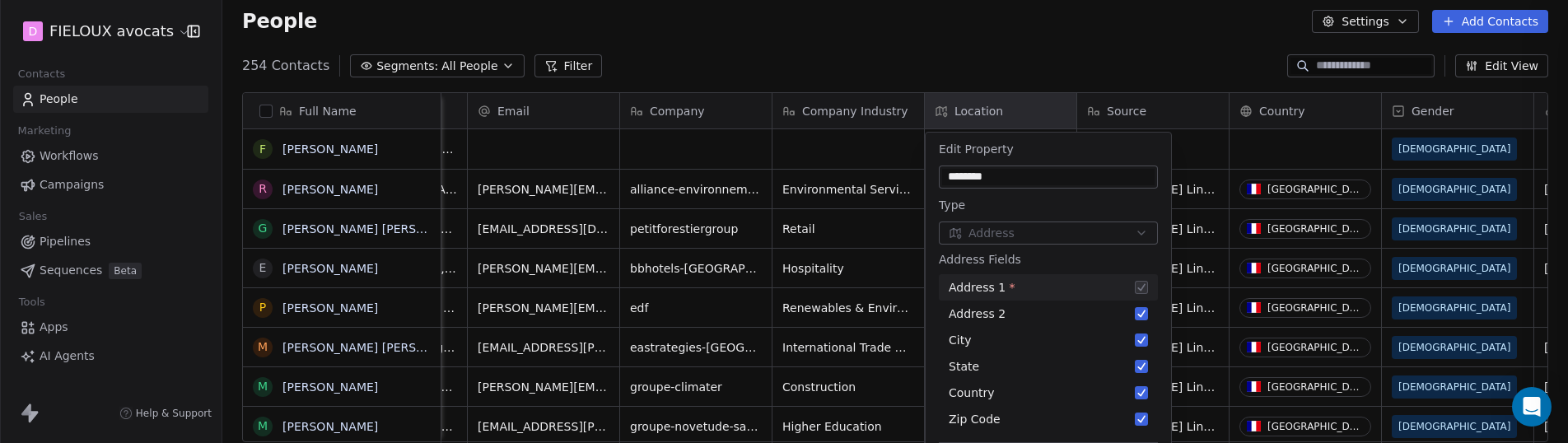
click at [891, 165] on html "D FIELOUX avocats Contacts People Marketing Workflows Campaigns Sales Pipelines…" at bounding box center [784, 283] width 1568 height 566
click at [1214, 177] on html "D FIELOUX avocats Contacts People Marketing Workflows Campaigns Sales Pipelines…" at bounding box center [784, 283] width 1568 height 566
click at [891, 309] on html "D FIELOUX avocats Contacts People Marketing Workflows Campaigns Sales Pipelines…" at bounding box center [784, 283] width 1568 height 566
click at [860, 133] on html "D FIELOUX avocats Contacts People Marketing Workflows Campaigns Sales Pipelines…" at bounding box center [784, 283] width 1568 height 566
click at [1051, 108] on html "D FIELOUX avocats Contacts People Marketing Workflows Campaigns Sales Pipelines…" at bounding box center [784, 283] width 1568 height 566
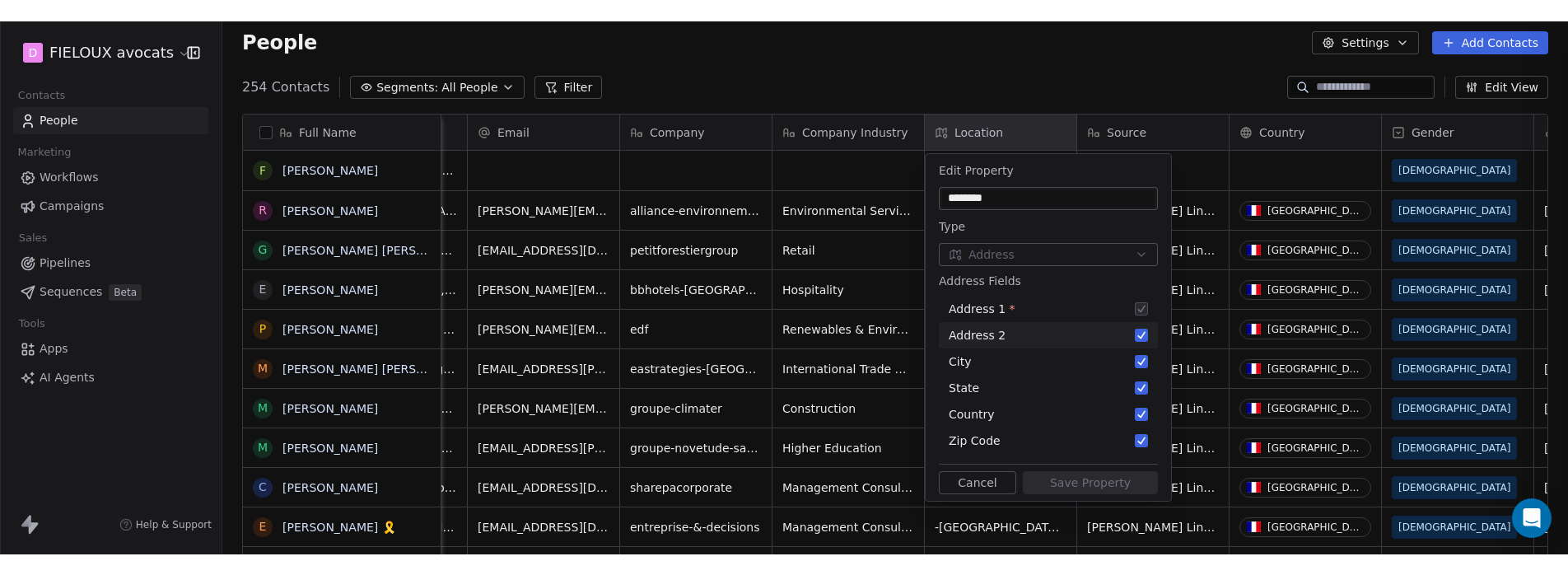
scroll to position [493, 1340]
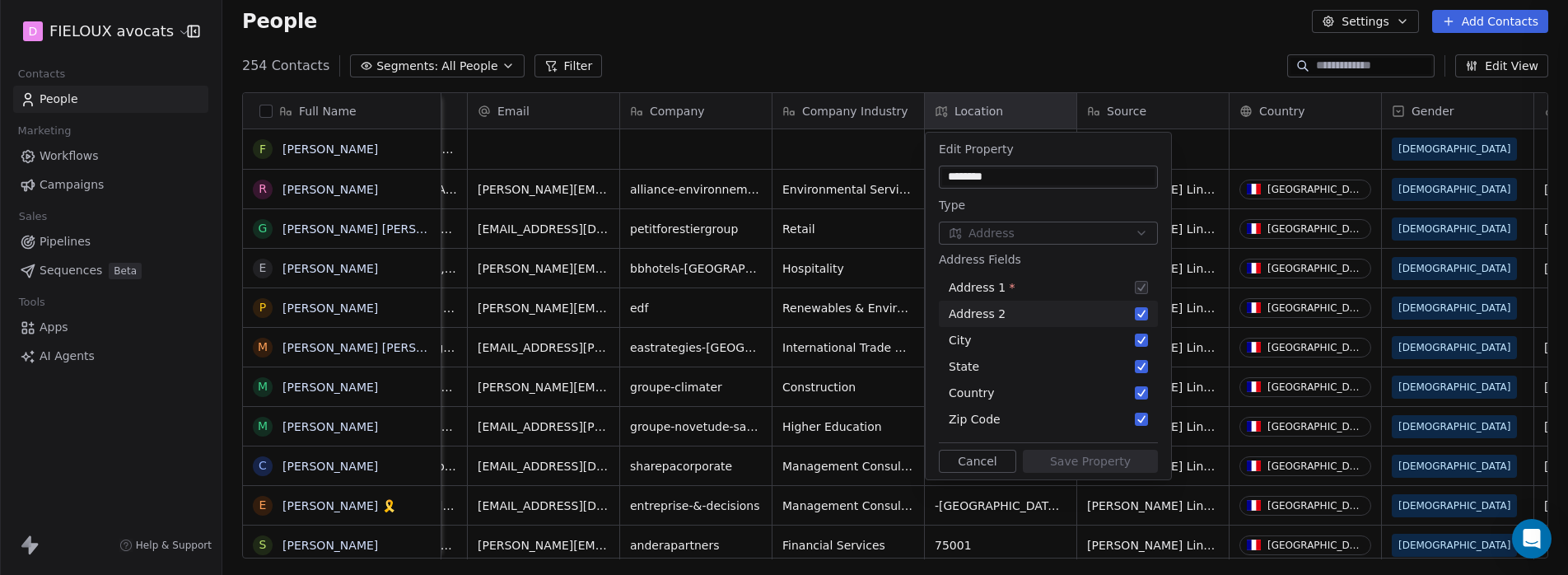
click at [984, 180] on input "********" at bounding box center [1048, 177] width 213 height 17
click at [877, 177] on html "D FIELOUX avocats Contacts People Marketing Workflows Campaigns Sales Pipelines…" at bounding box center [784, 349] width 1568 height 699
click at [905, 126] on html "D FIELOUX avocats Contacts People Marketing Workflows Campaigns Sales Pipelines…" at bounding box center [784, 349] width 1568 height 699
click at [1035, 106] on html "D FIELOUX avocats Contacts People Marketing Workflows Campaigns Sales Pipelines…" at bounding box center [784, 349] width 1568 height 699
click at [1000, 120] on html "D FIELOUX avocats Contacts People Marketing Workflows Campaigns Sales Pipelines…" at bounding box center [784, 349] width 1568 height 699
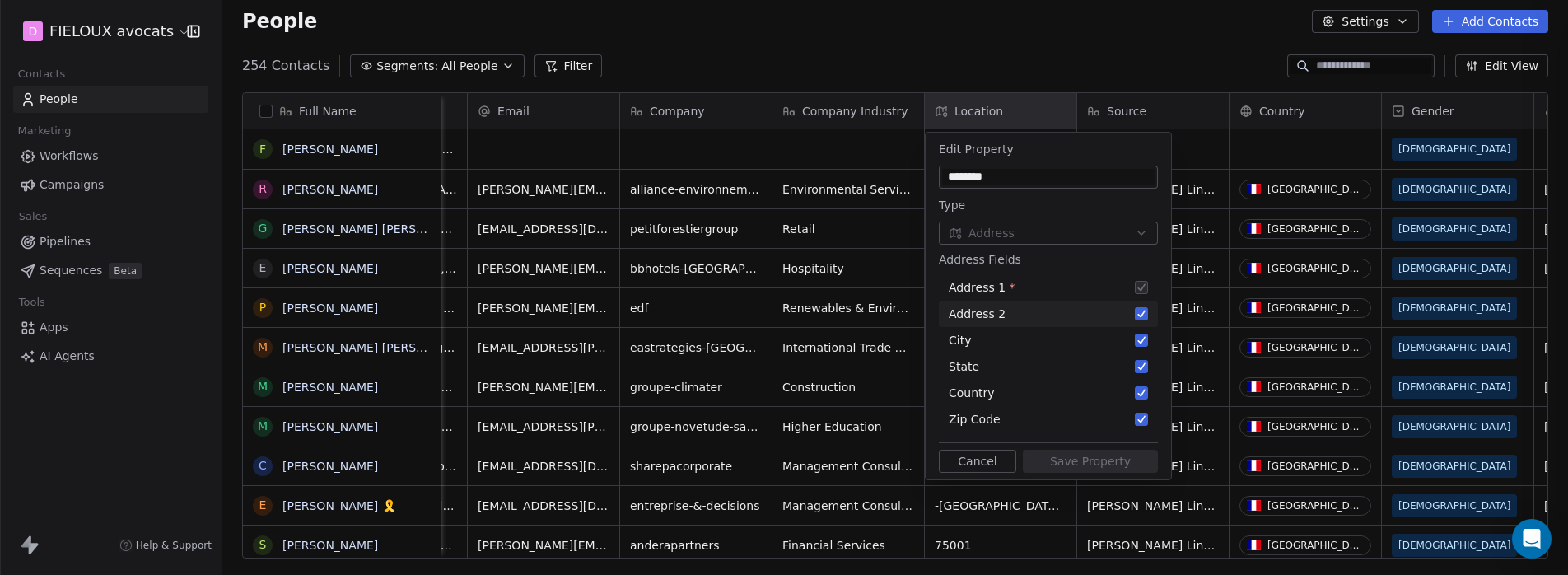
click at [845, 167] on html "D FIELOUX avocats Contacts People Marketing Workflows Campaigns Sales Pipelines…" at bounding box center [784, 349] width 1568 height 699
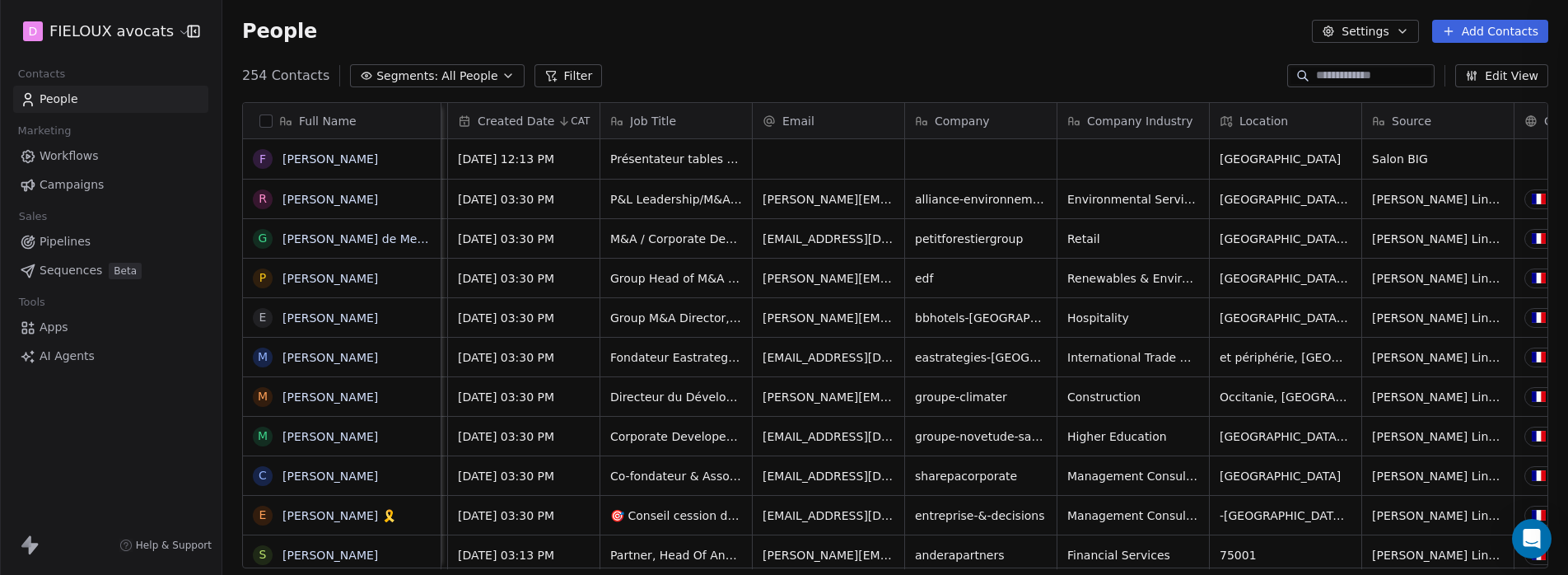
scroll to position [0, 306]
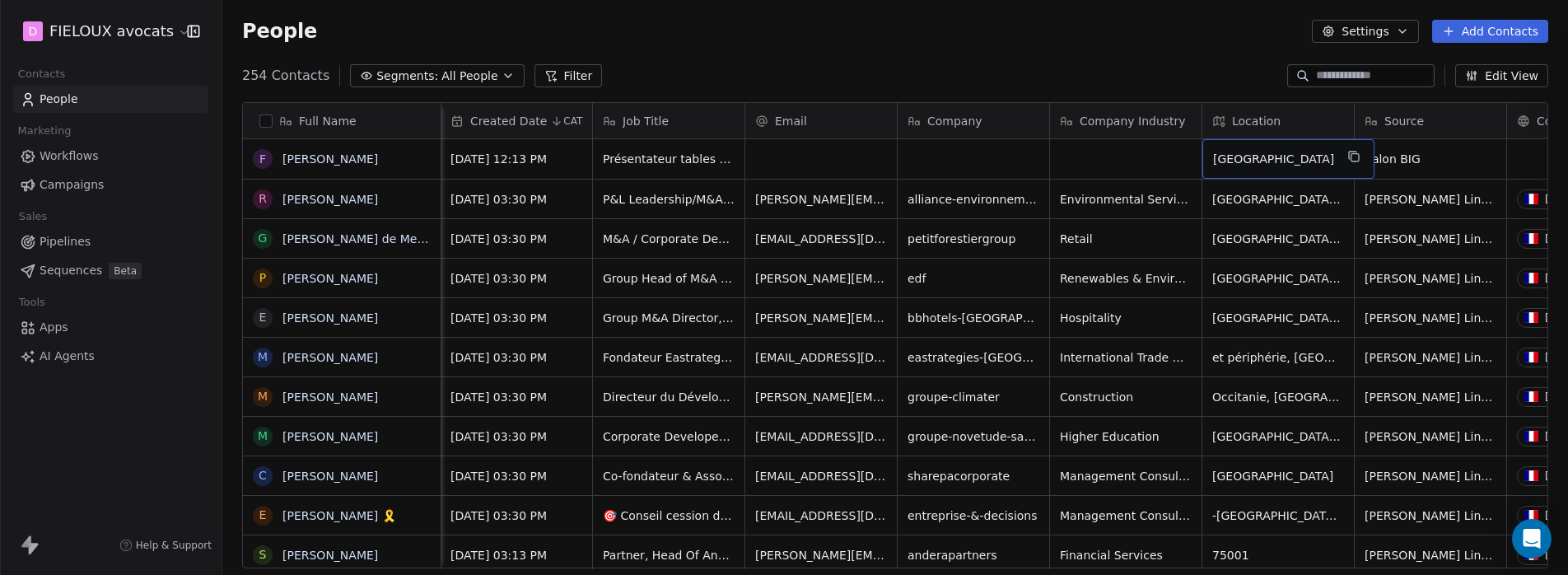
click at [1255, 161] on span "[GEOGRAPHIC_DATA]" at bounding box center [1273, 159] width 121 height 17
drag, startPoint x: 1241, startPoint y: 159, endPoint x: 1172, endPoint y: 162, distance: 69.1
click at [1172, 162] on div "Chroniqueur [DATE] 12:13 PM Présentateur tables rondes, conférences, plateaux T…" at bounding box center [1146, 159] width 2020 height 39
click at [1252, 158] on span "[GEOGRAPHIC_DATA]" at bounding box center [1273, 159] width 121 height 17
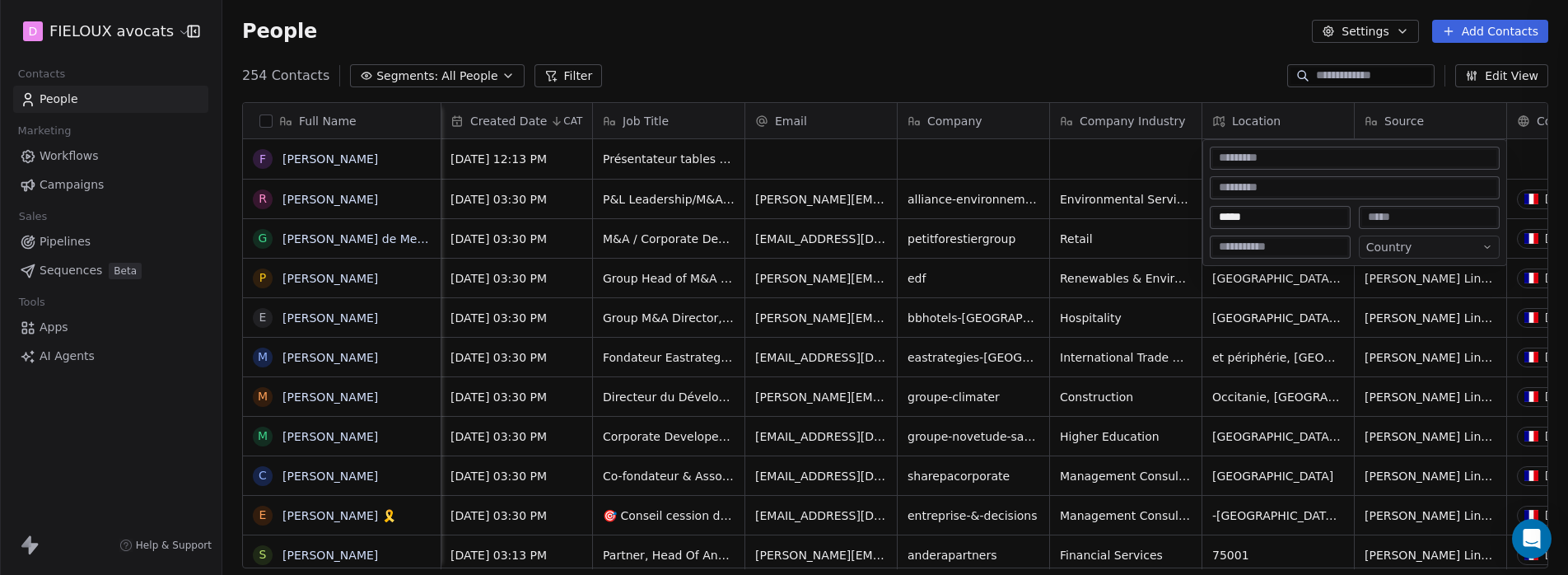
click at [1224, 220] on input "*****" at bounding box center [1280, 217] width 134 height 17
type input "*****"
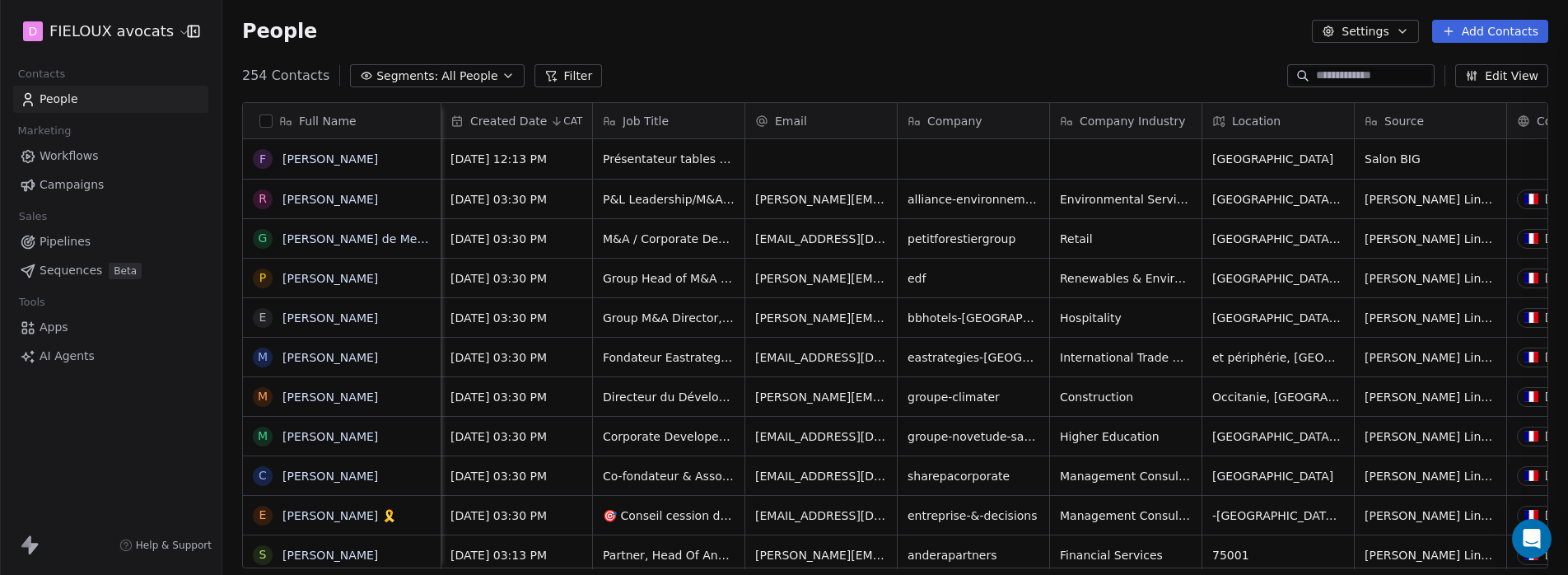
click at [1269, 281] on html "D FIELOUX avocats Contacts People Marketing Workflows Campaigns Sales Pipelines…" at bounding box center [784, 349] width 1568 height 699
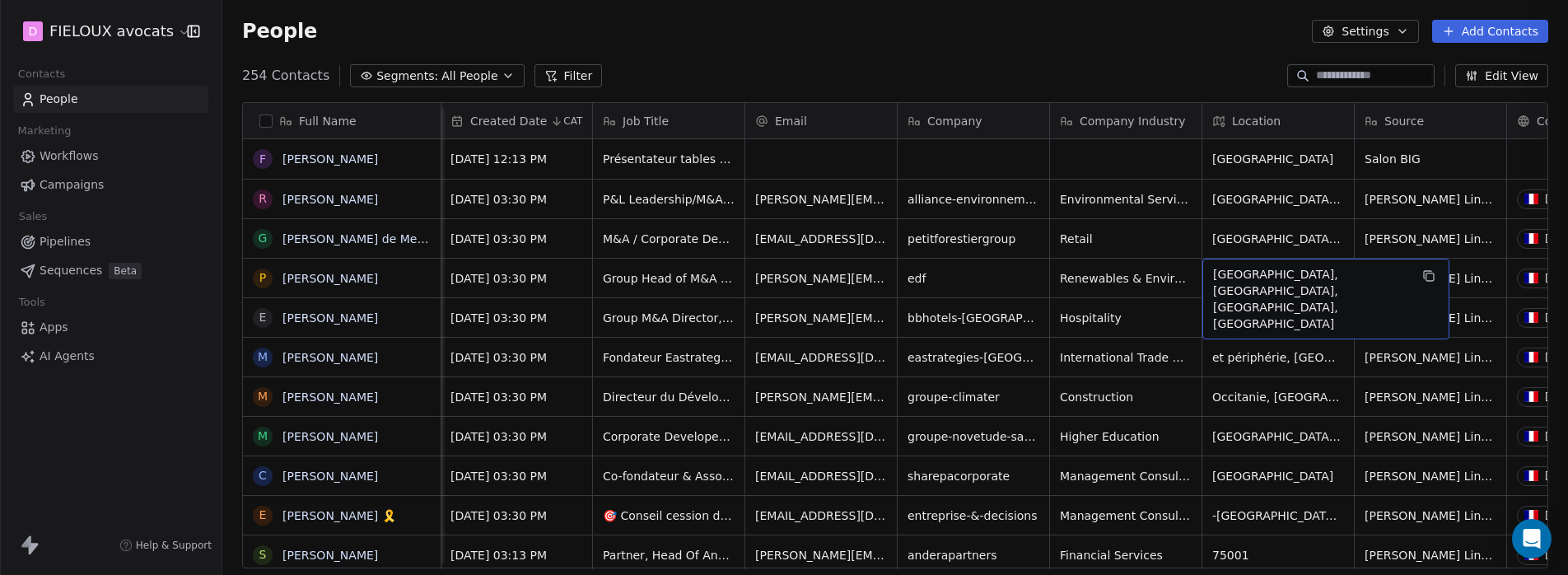
click at [1240, 280] on span "[GEOGRAPHIC_DATA], [GEOGRAPHIC_DATA], [GEOGRAPHIC_DATA], [GEOGRAPHIC_DATA]" at bounding box center [1311, 298] width 196 height 66
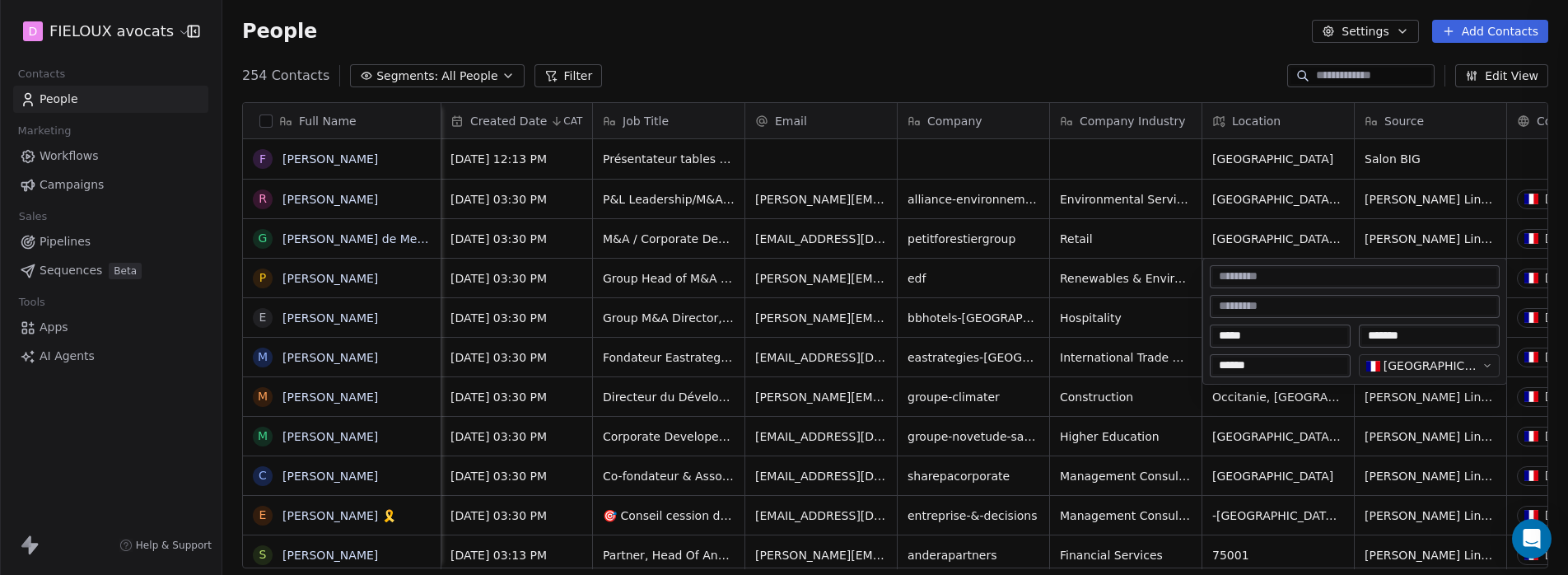
click at [1246, 172] on html "D FIELOUX avocats Contacts People Marketing Workflows Campaigns Sales Pipelines…" at bounding box center [784, 349] width 1568 height 699
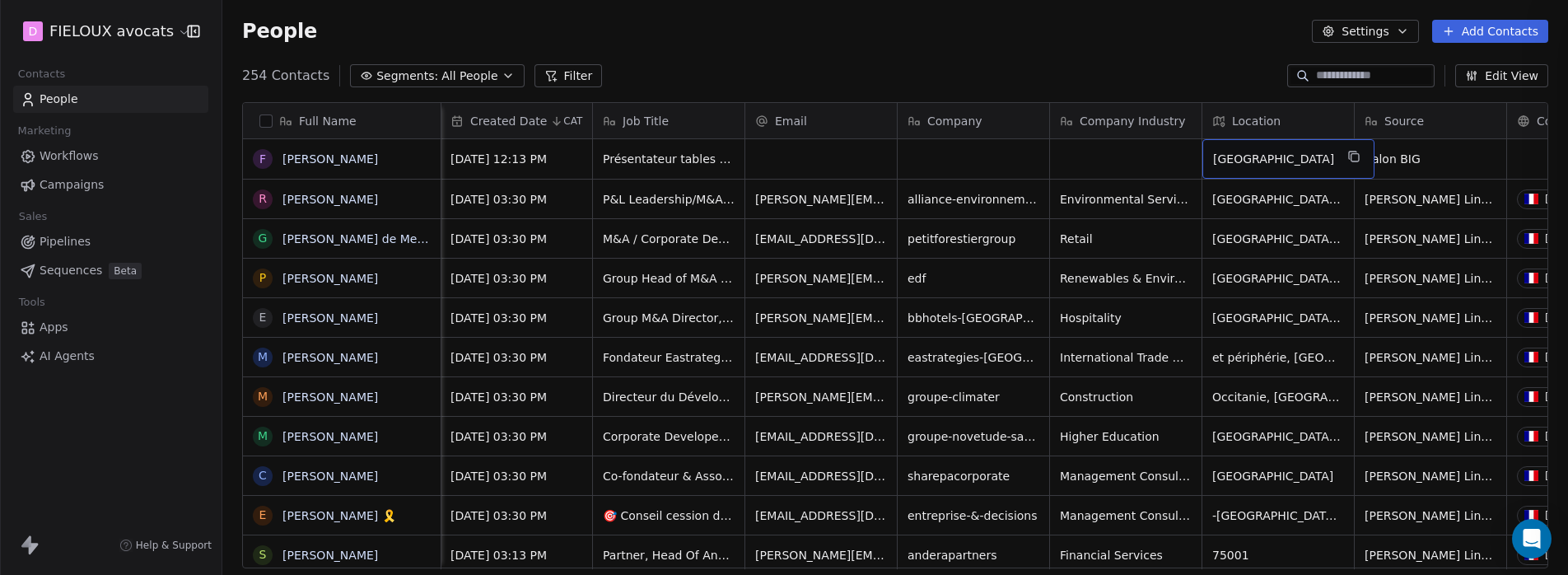
click at [1250, 159] on span "[GEOGRAPHIC_DATA]" at bounding box center [1273, 159] width 121 height 17
click at [1250, 164] on span "[GEOGRAPHIC_DATA]" at bounding box center [1273, 159] width 121 height 17
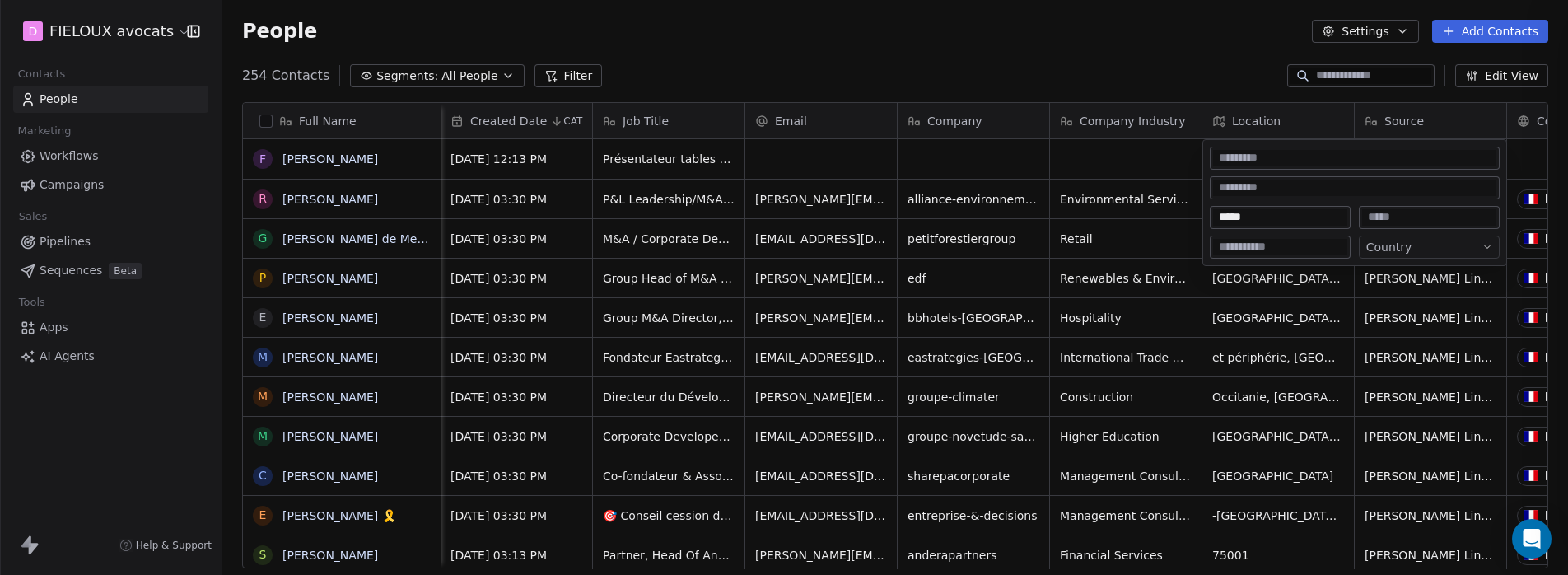
click at [1405, 220] on input at bounding box center [1429, 217] width 134 height 17
type input "*"
click at [1411, 244] on html "D FIELOUX avocats Contacts People Marketing Workflows Campaigns Sales Pipelines…" at bounding box center [784, 349] width 1568 height 699
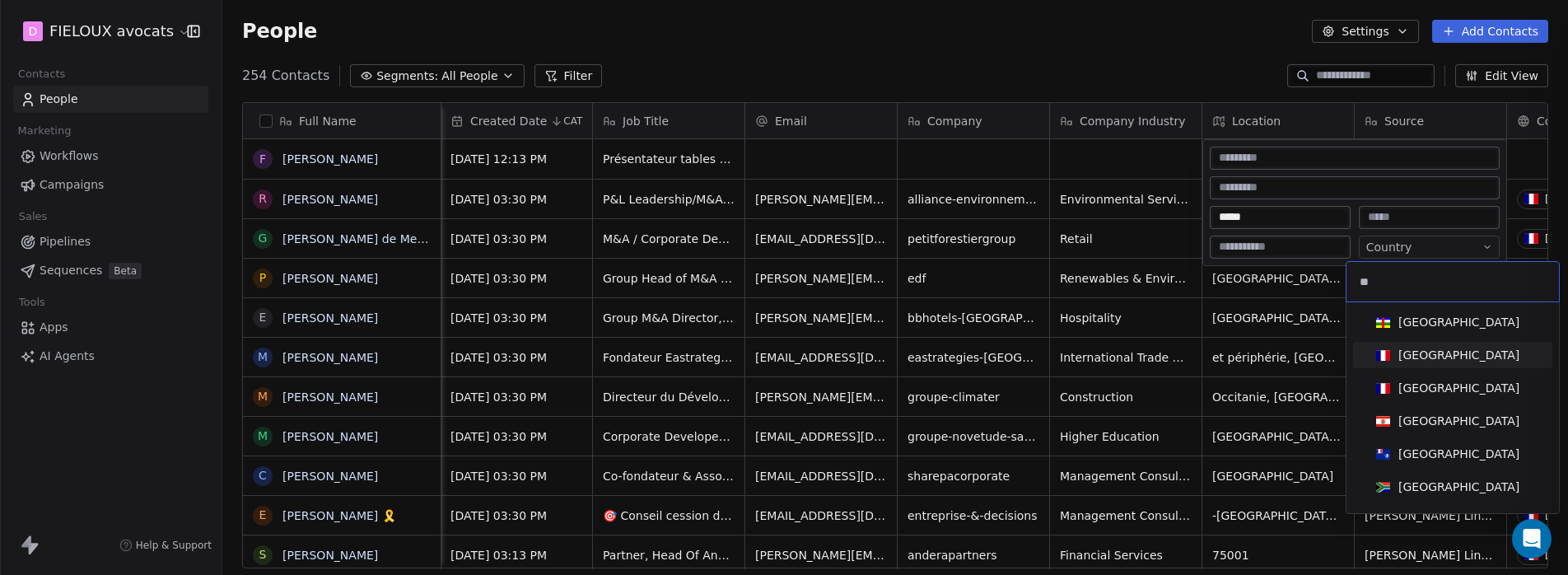
type input "**"
click at [1396, 357] on span "[GEOGRAPHIC_DATA]" at bounding box center [1447, 355] width 157 height 18
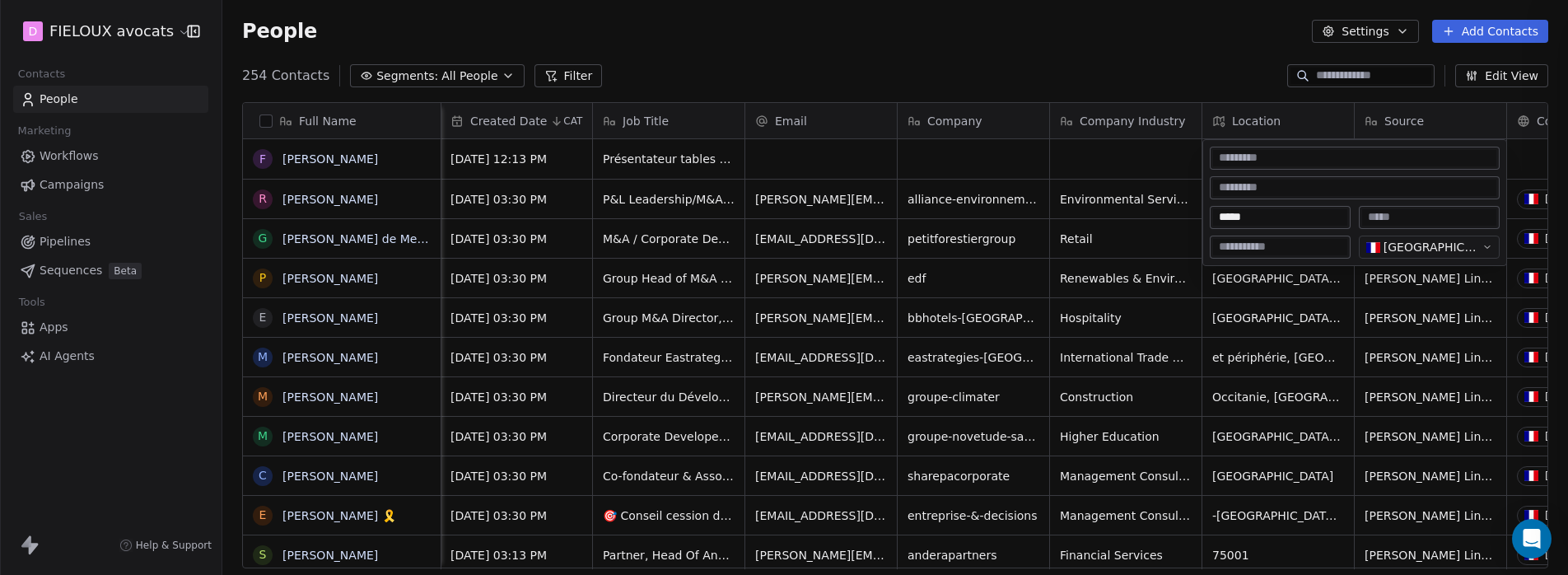
click at [1071, 286] on html "D FIELOUX avocats Contacts People Marketing Workflows Campaigns Sales Pipelines…" at bounding box center [784, 349] width 1568 height 699
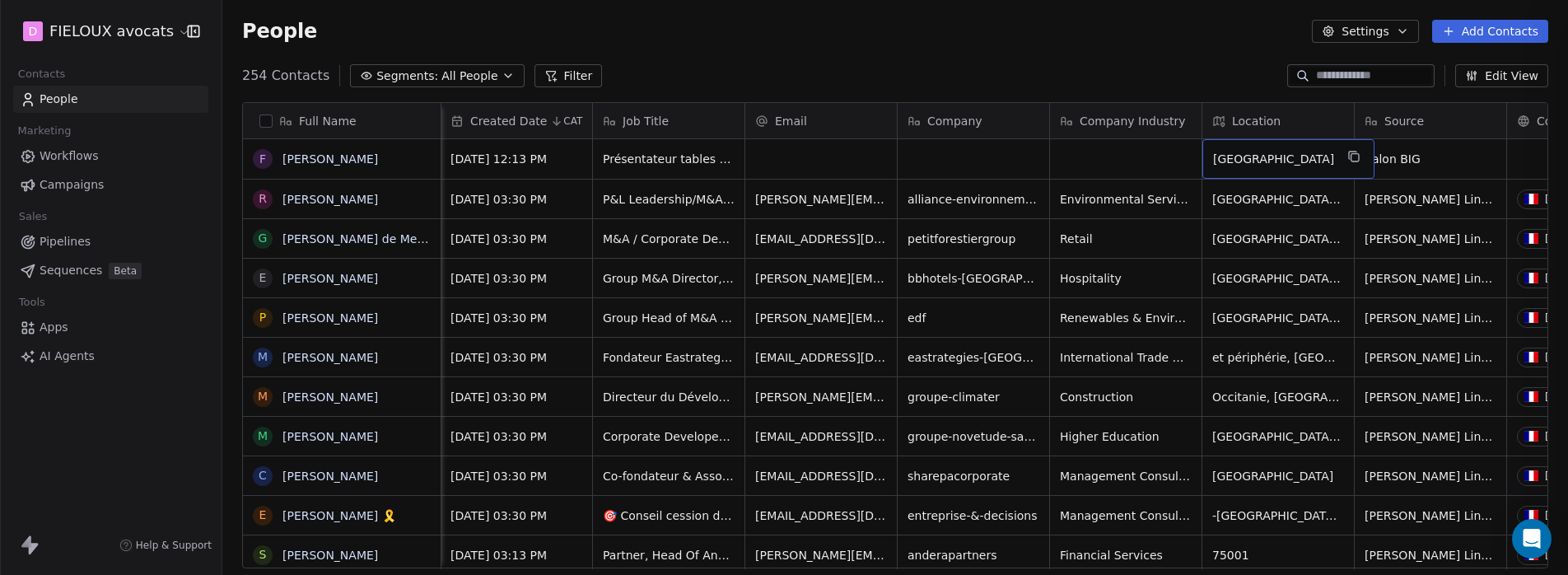
click at [1261, 176] on div "[GEOGRAPHIC_DATA]" at bounding box center [1288, 159] width 172 height 39
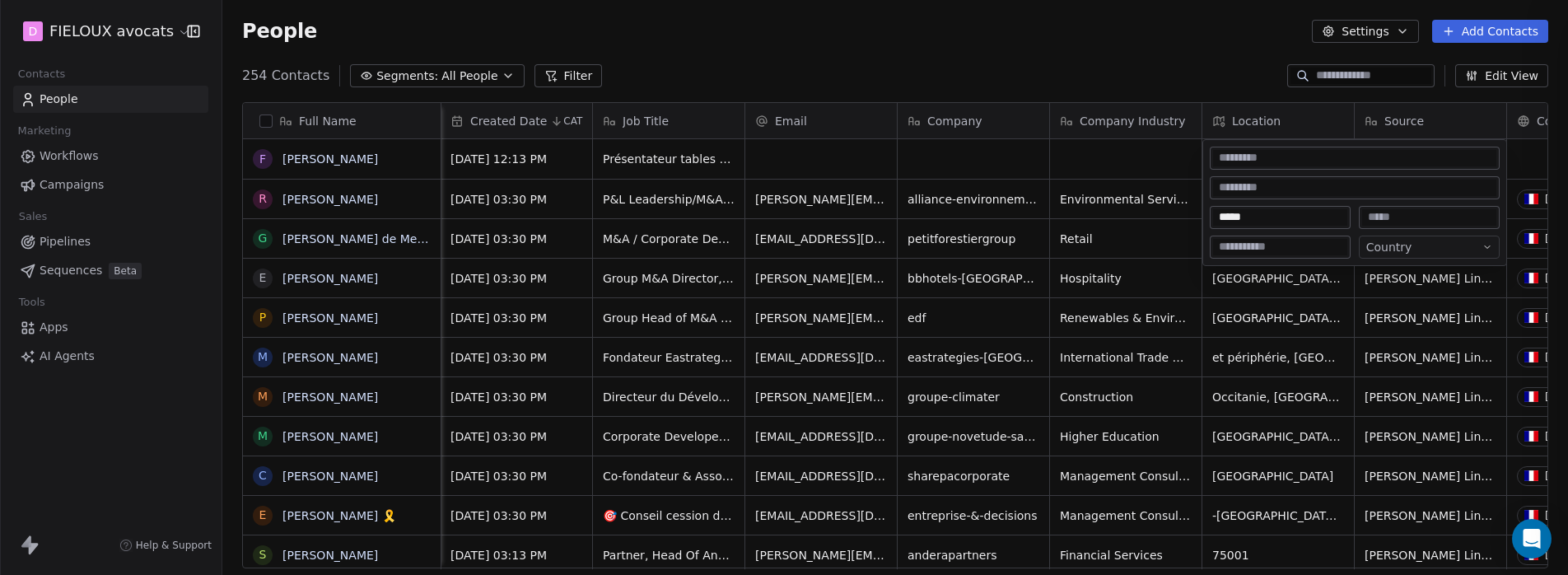
click at [1444, 251] on html "[PERSON_NAME] avocats Contacts People Marketing Workflows Campaigns Sales Pipel…" at bounding box center [784, 349] width 1568 height 699
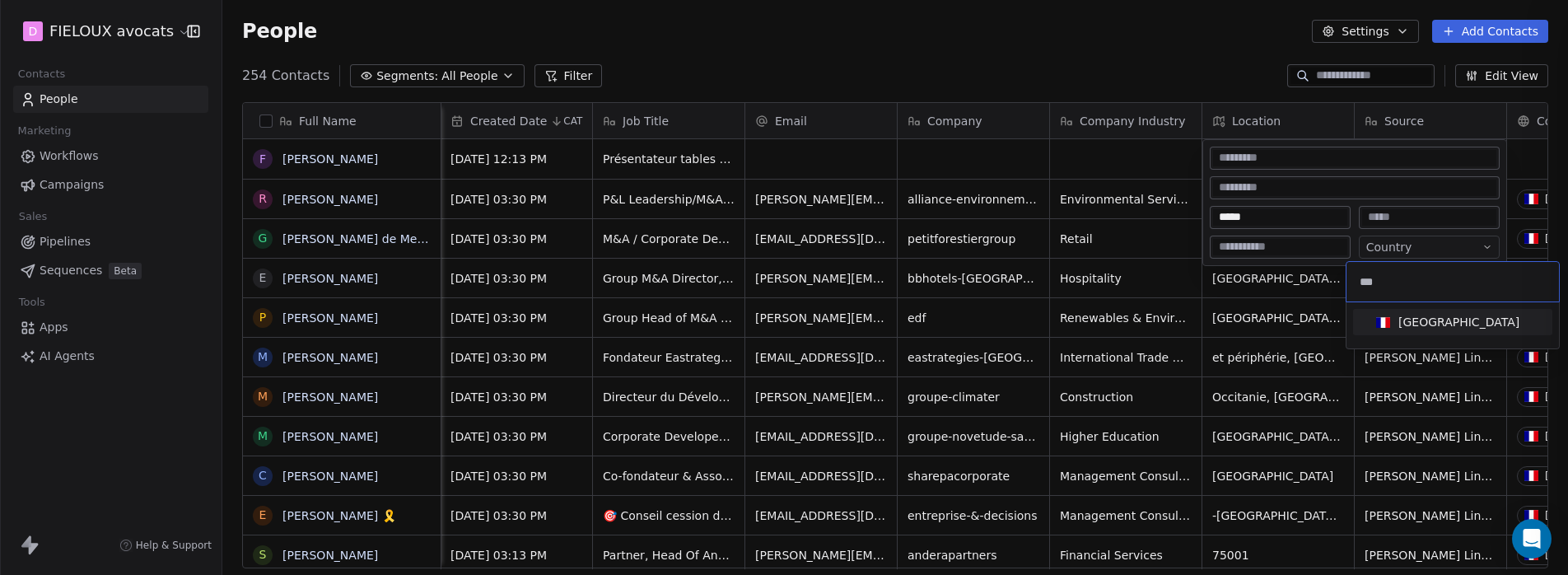
type input "***"
click at [1415, 321] on div "[GEOGRAPHIC_DATA]" at bounding box center [1458, 322] width 121 height 17
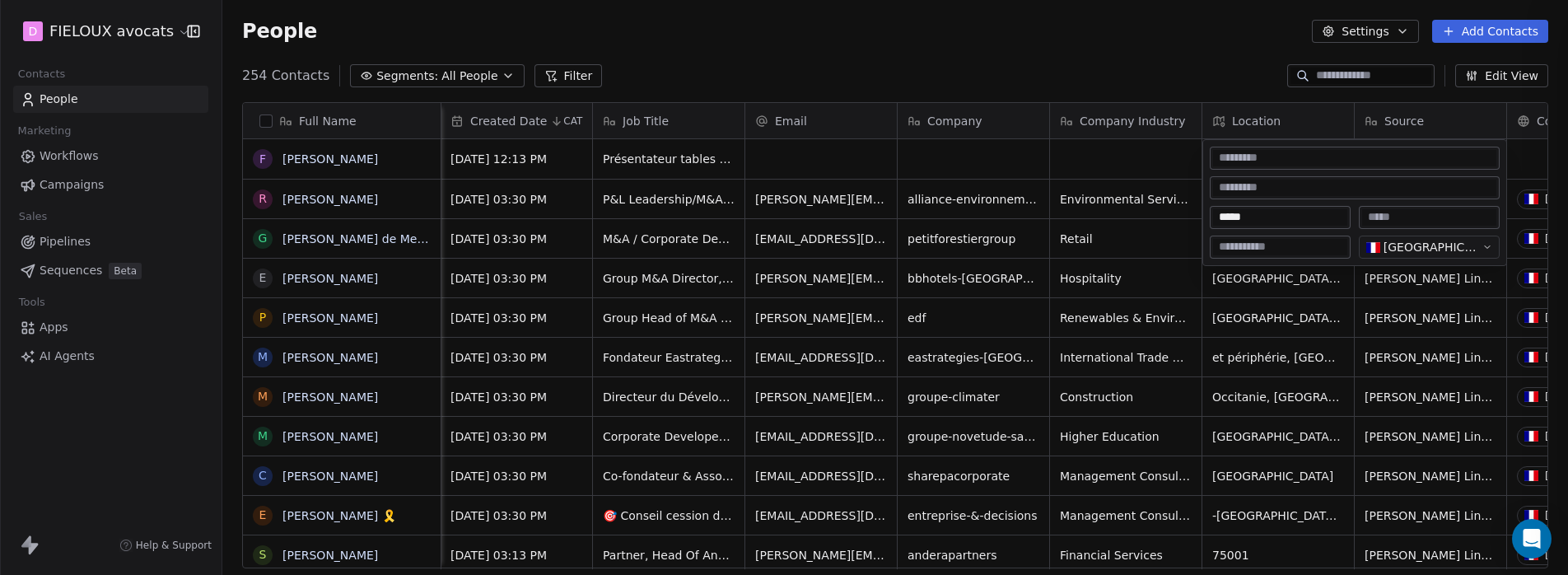
click at [1435, 217] on input at bounding box center [1429, 217] width 134 height 17
type input "**********"
click at [1296, 243] on input at bounding box center [1280, 247] width 134 height 17
click at [1238, 120] on html "[PERSON_NAME] avocats Contacts People Marketing Workflows Campaigns Sales Pipel…" at bounding box center [784, 402] width 1568 height 806
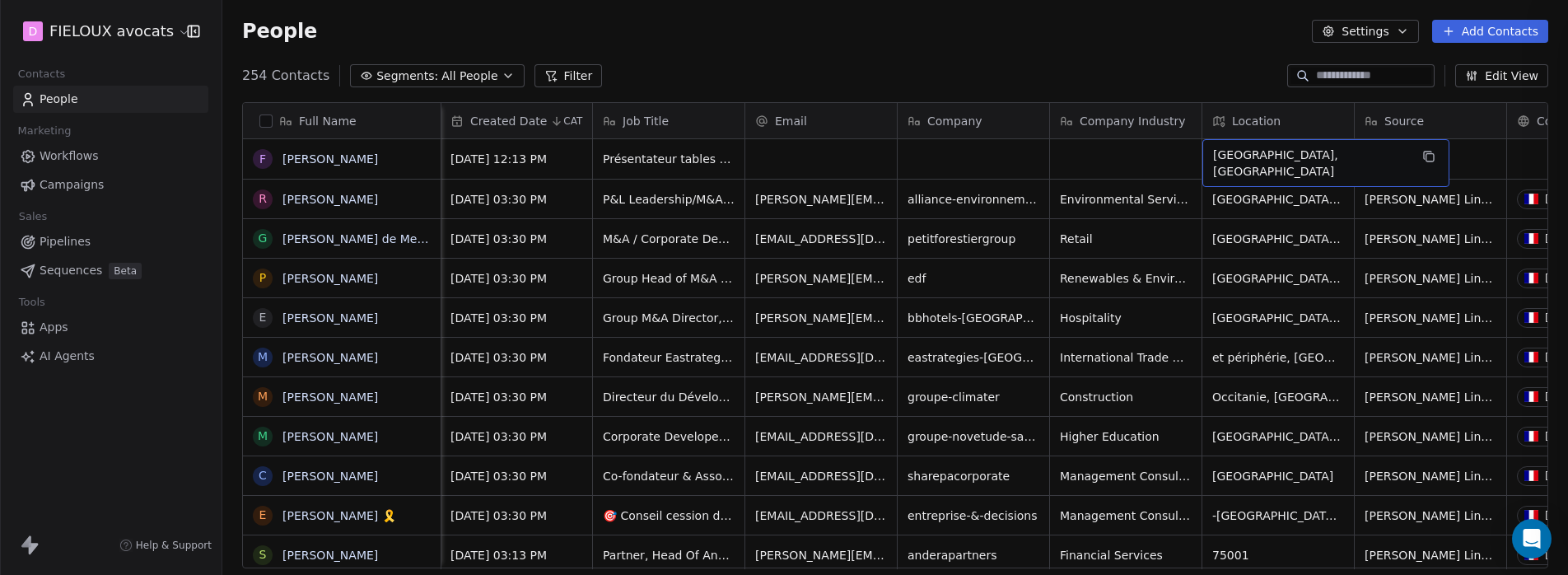
click at [1295, 157] on span "[GEOGRAPHIC_DATA], [GEOGRAPHIC_DATA]" at bounding box center [1311, 163] width 196 height 33
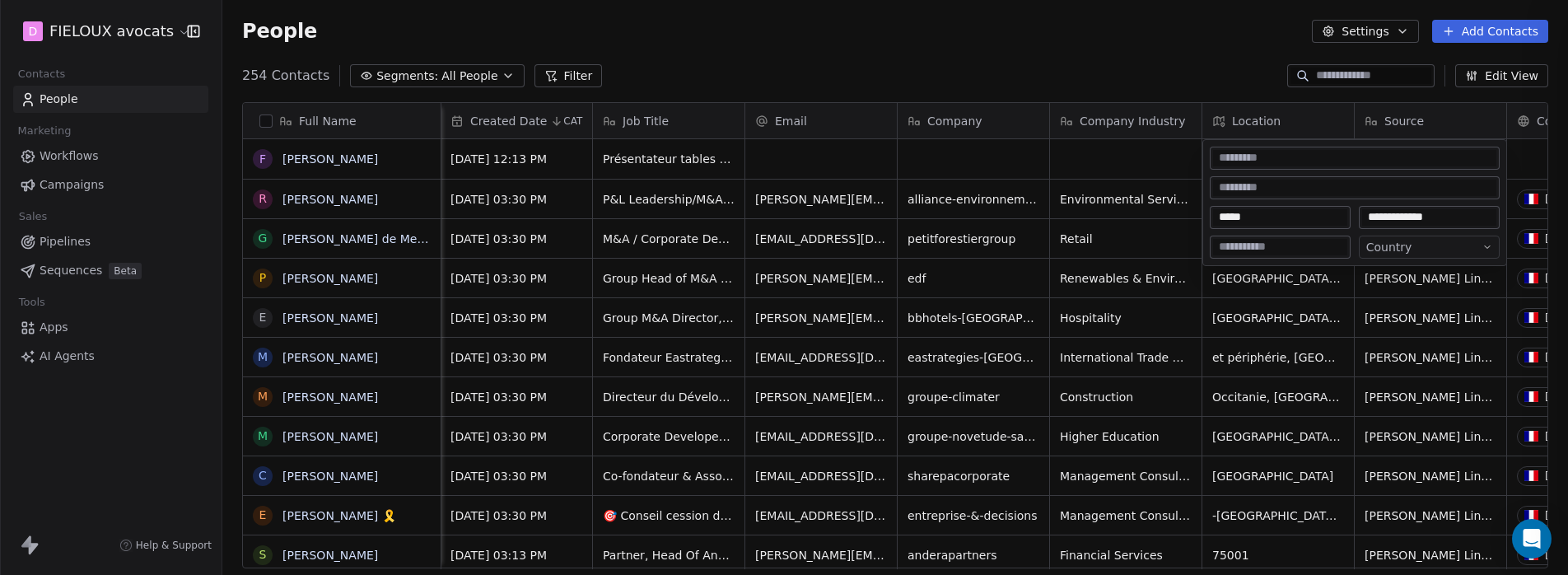
click at [1438, 254] on html "D FIELOUX avocats Contacts People Marketing Workflows Campaigns Sales Pipelines…" at bounding box center [784, 349] width 1568 height 699
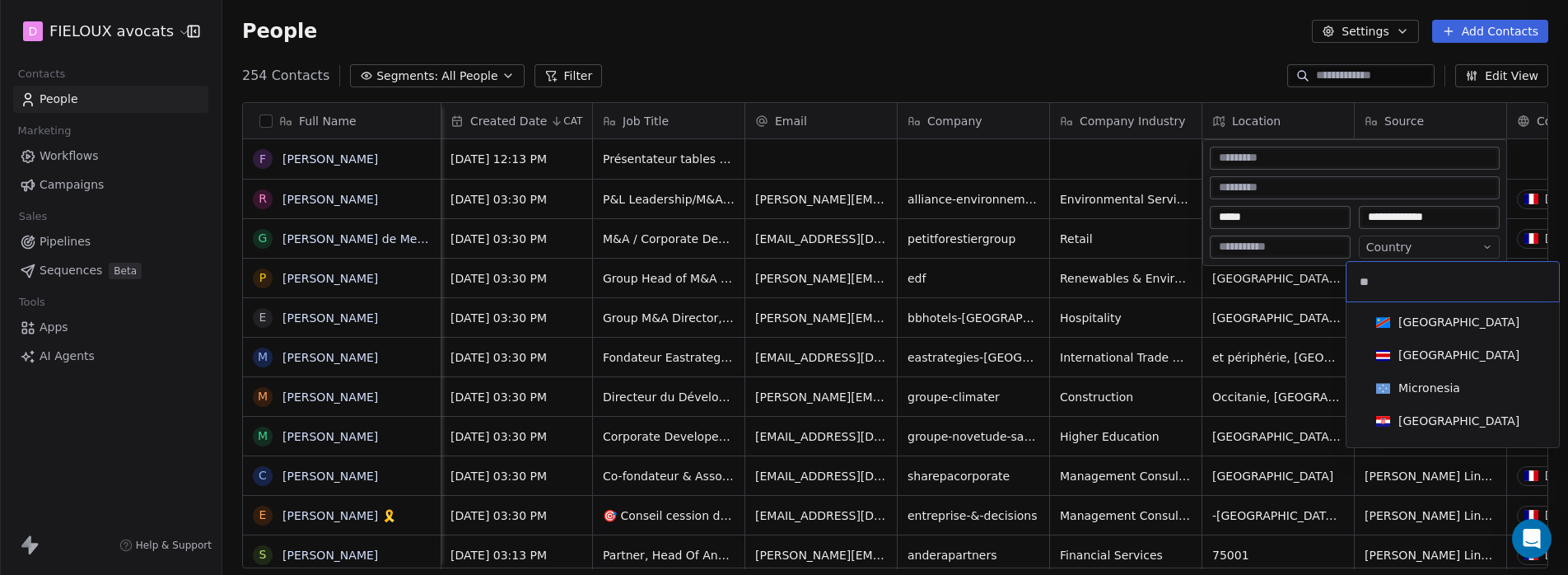
type input "*"
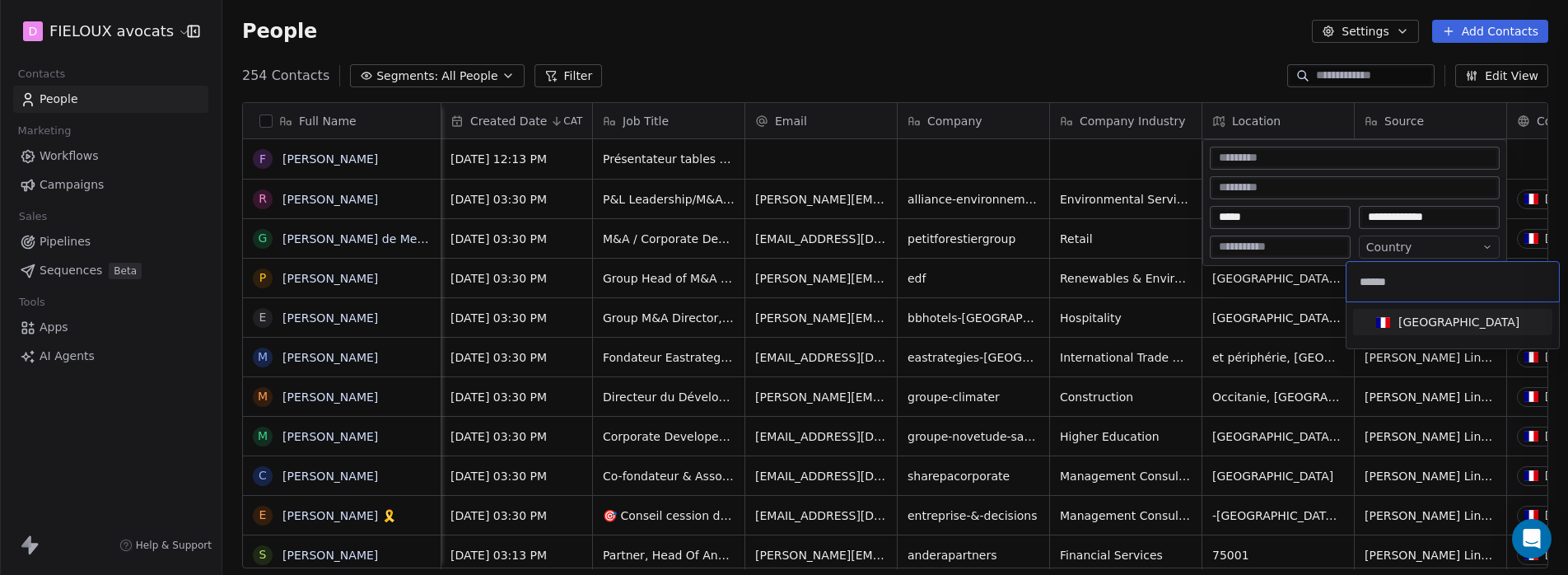
type input "******"
click at [1410, 321] on div "[GEOGRAPHIC_DATA]" at bounding box center [1458, 322] width 121 height 17
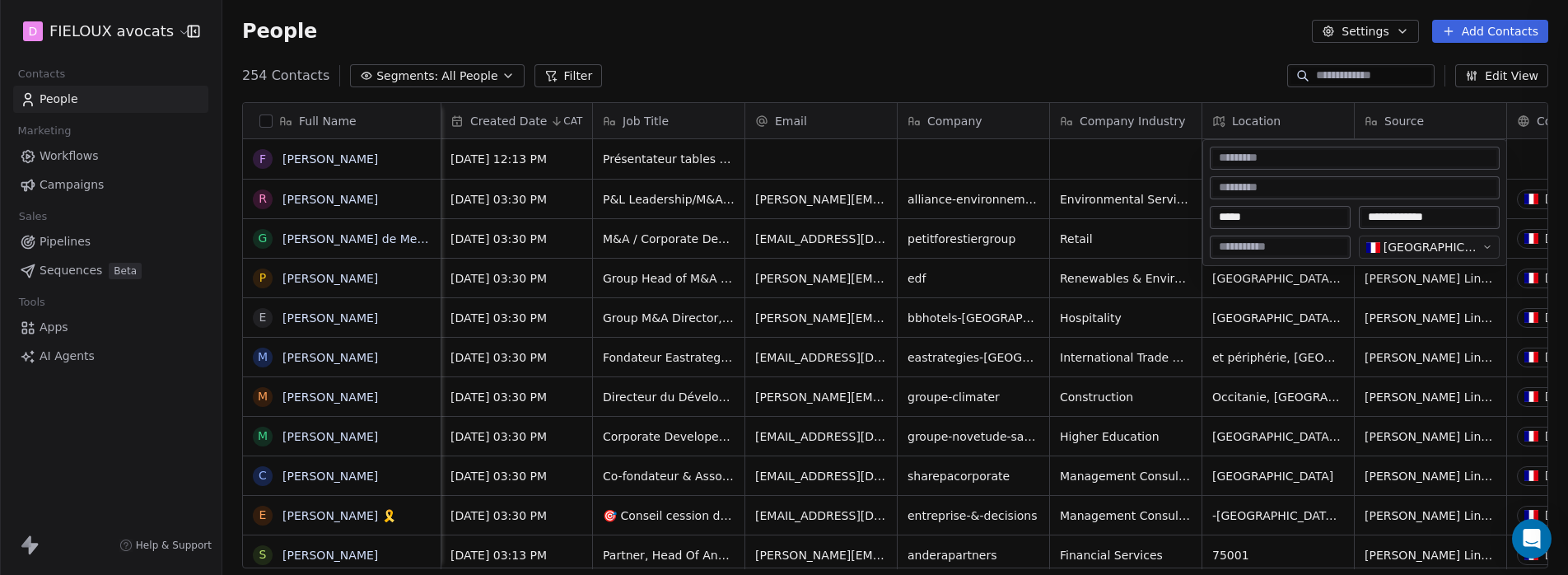
click at [1128, 254] on html "D FIELOUX avocats Contacts People Marketing Workflows Campaigns Sales Pipelines…" at bounding box center [784, 349] width 1568 height 699
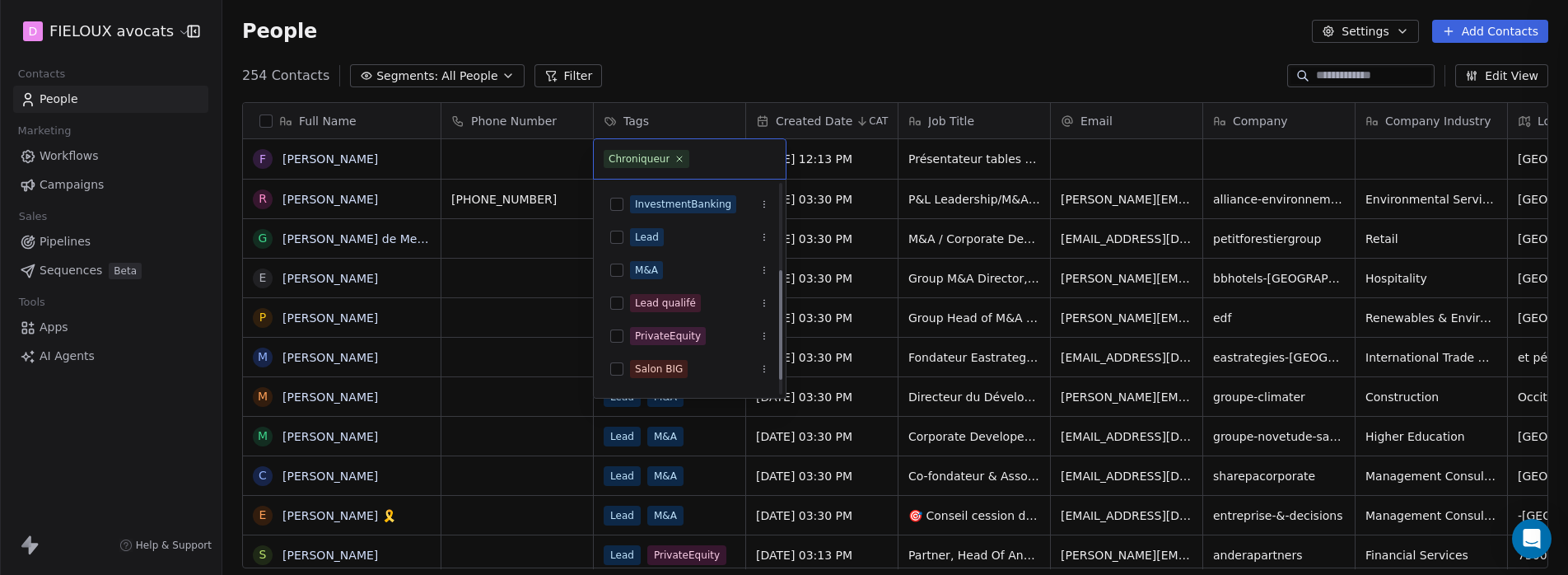
scroll to position [190, 0]
click at [671, 342] on div "Salon BIG" at bounding box center [658, 341] width 48 height 15
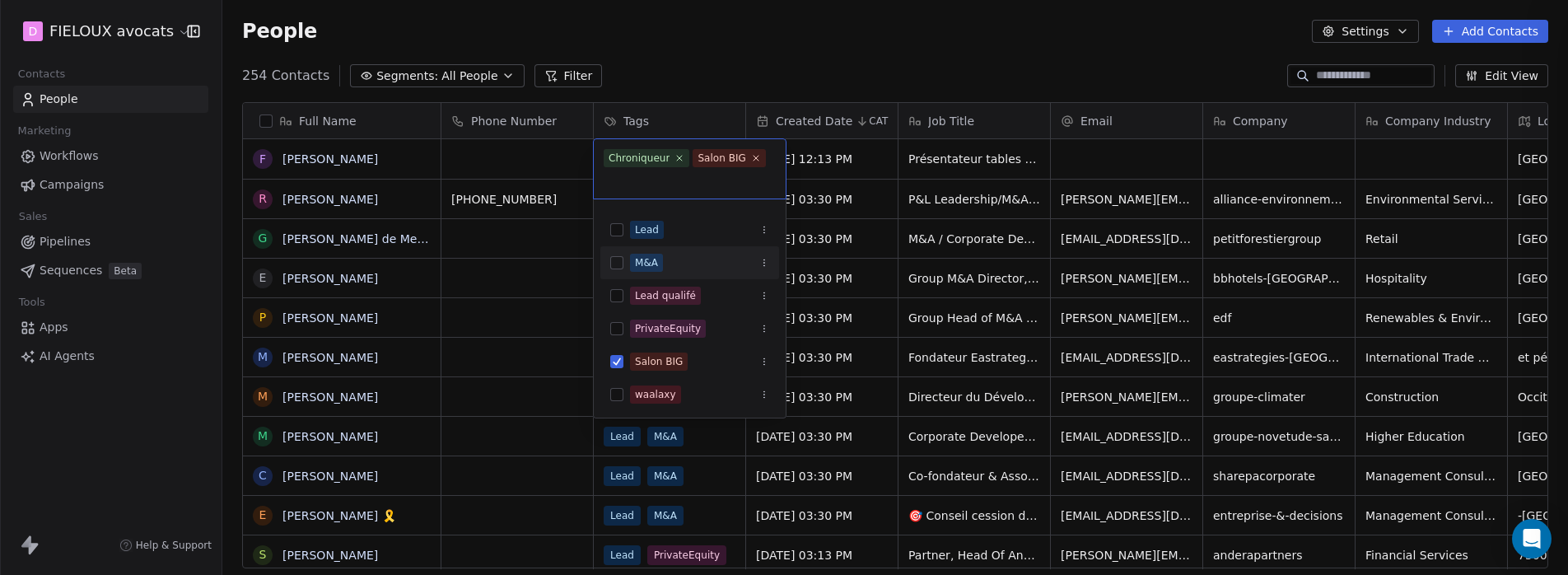
click at [738, 154] on div "Salon BIG" at bounding box center [721, 158] width 48 height 15
click at [766, 362] on icon "Suggestions" at bounding box center [764, 362] width 10 height 10
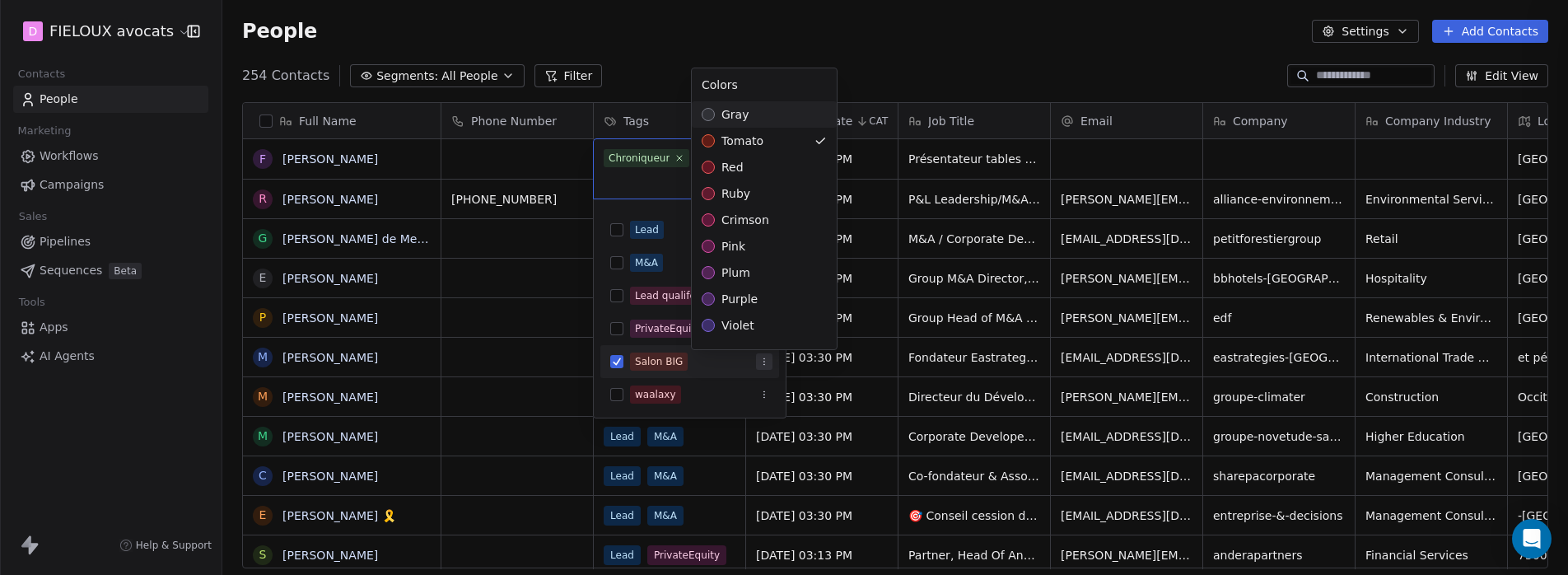
click at [661, 357] on html "[PERSON_NAME] avocats Contacts People Marketing Workflows Campaigns Sales Pipel…" at bounding box center [784, 349] width 1568 height 699
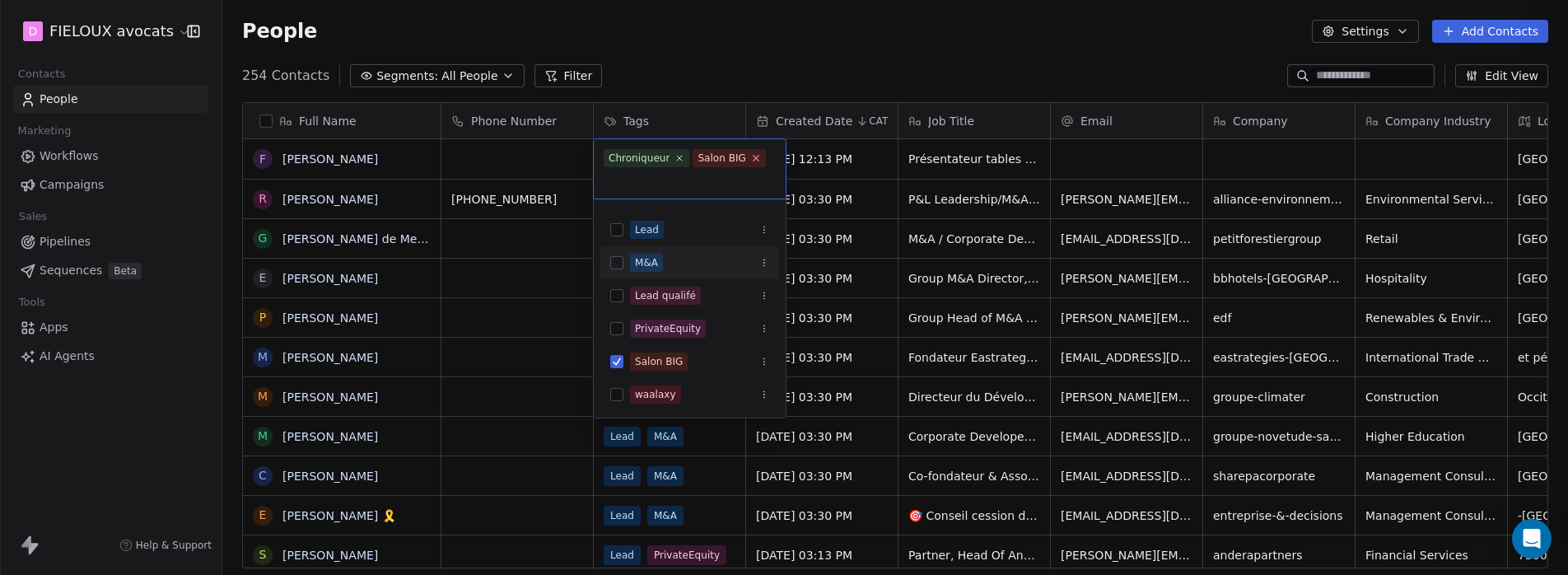
click at [753, 157] on icon at bounding box center [756, 159] width 6 height 6
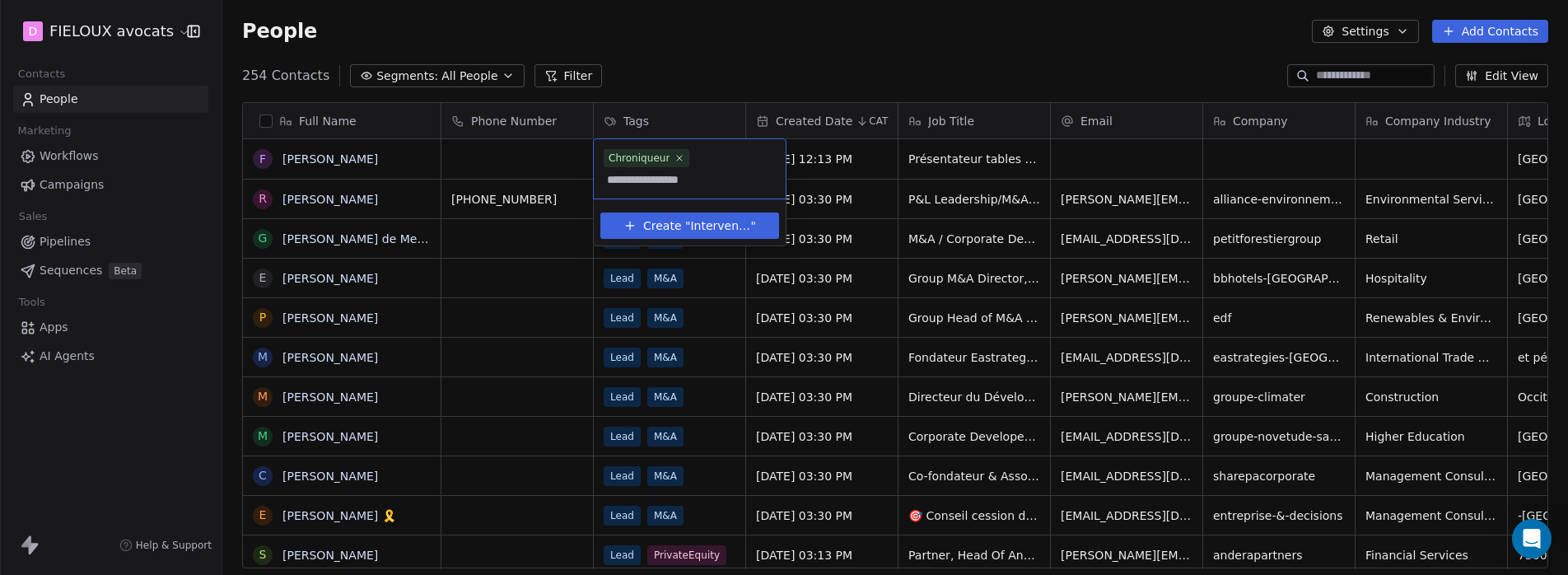
scroll to position [0, 15]
click at [688, 171] on input "**********" at bounding box center [645, 180] width 84 height 18
type input "**********"
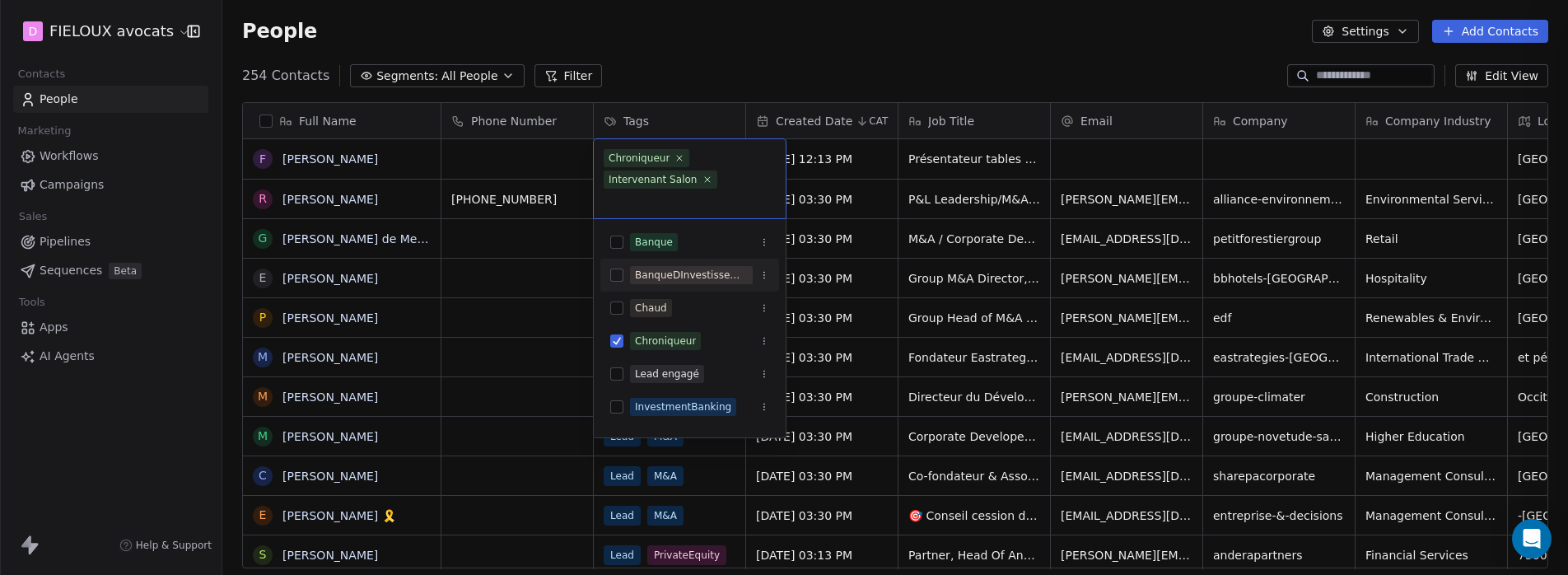
click at [584, 248] on html "[PERSON_NAME] avocats Contacts People Marketing Workflows Campaigns Sales Pipel…" at bounding box center [784, 349] width 1568 height 699
